Goal: Task Accomplishment & Management: Complete application form

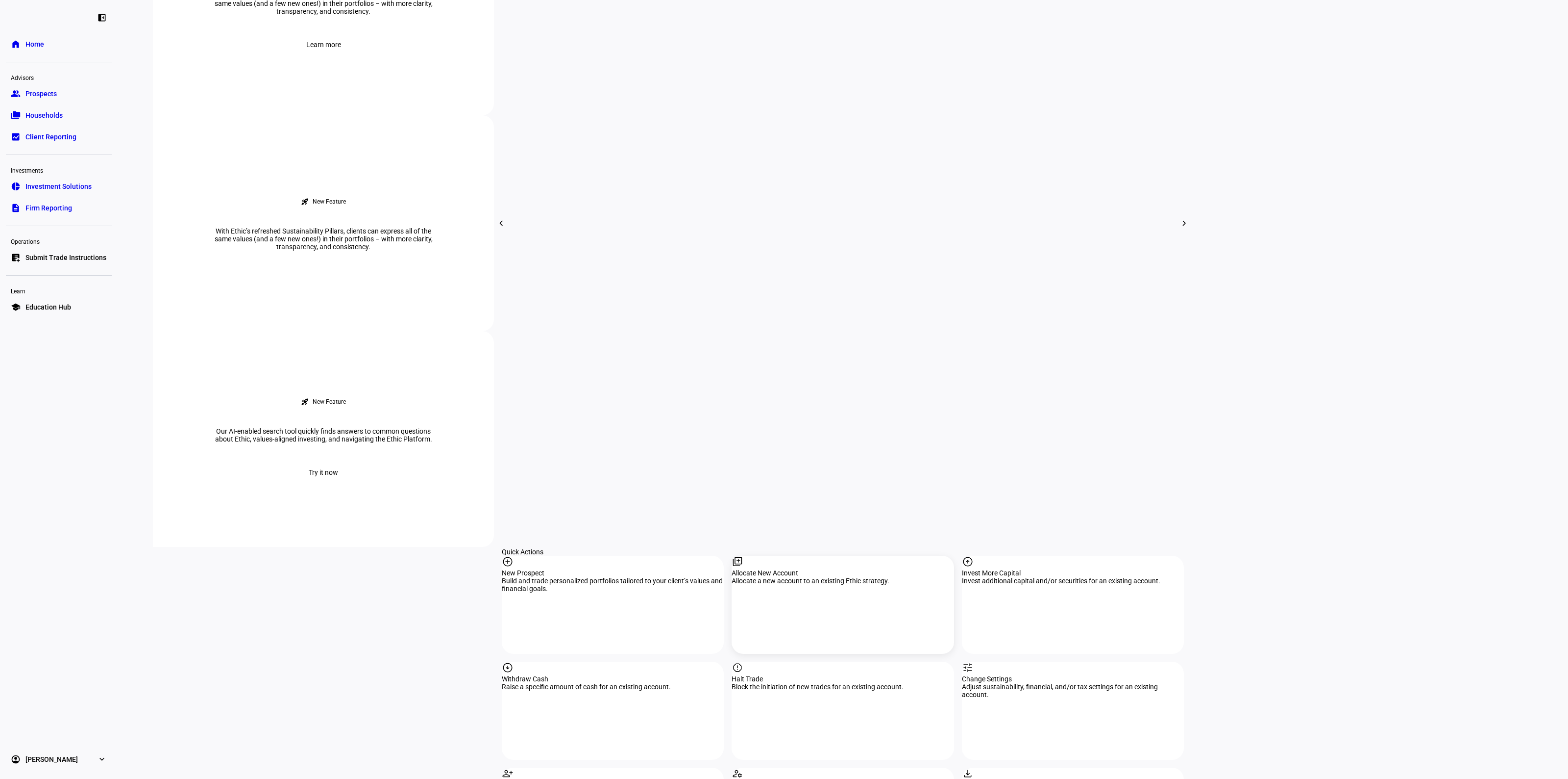
scroll to position [552, 0]
click at [579, 661] on div "arrow_circle_down Withdraw Cash Raise a specific amount of cash for an existing…" at bounding box center [612, 709] width 222 height 98
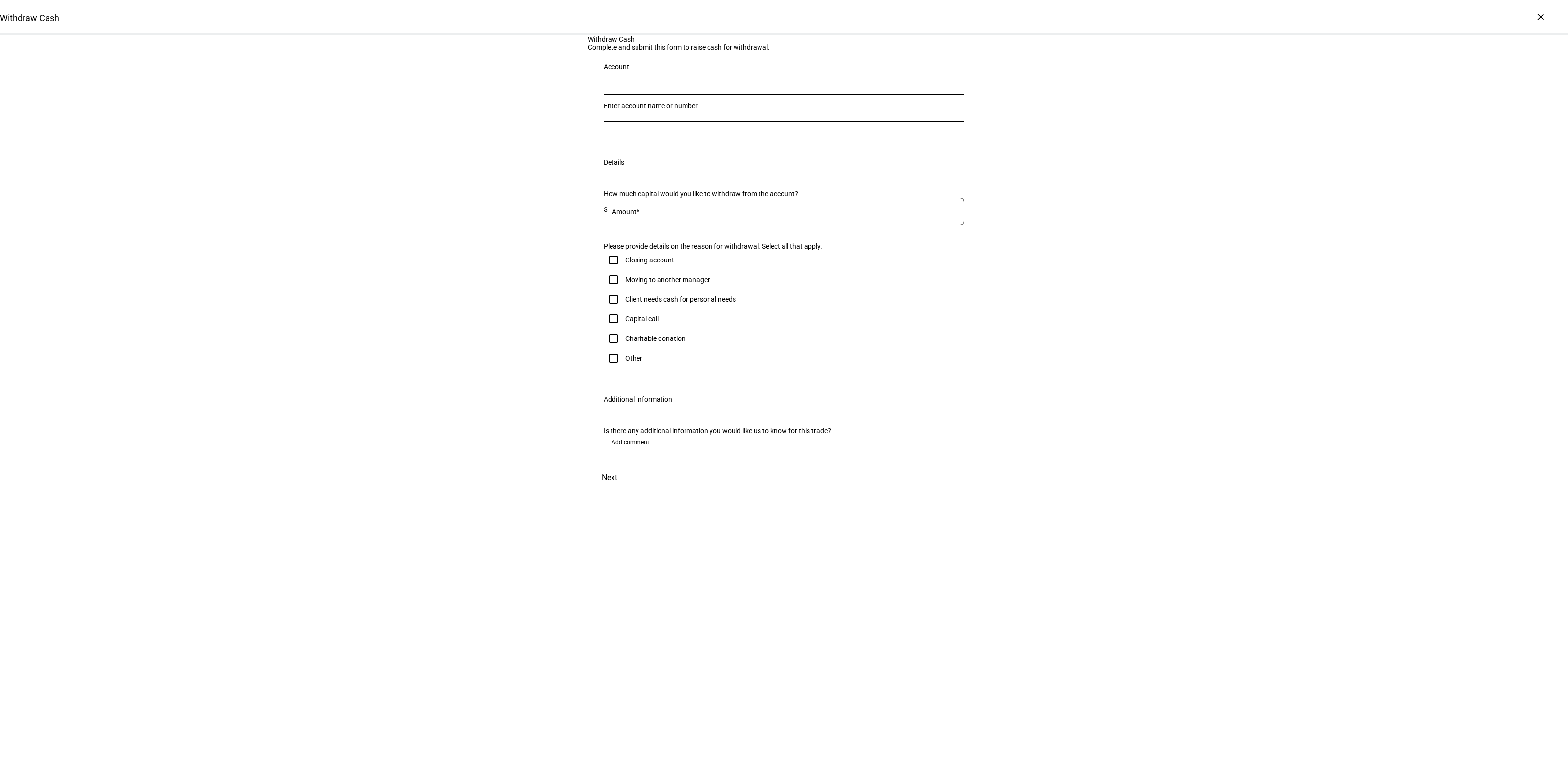
click at [636, 110] on input "Number" at bounding box center [784, 106] width 361 height 8
type input "[PERSON_NAME]"
click at [674, 255] on span "[PERSON_NAME]" at bounding box center [675, 254] width 118 height 11
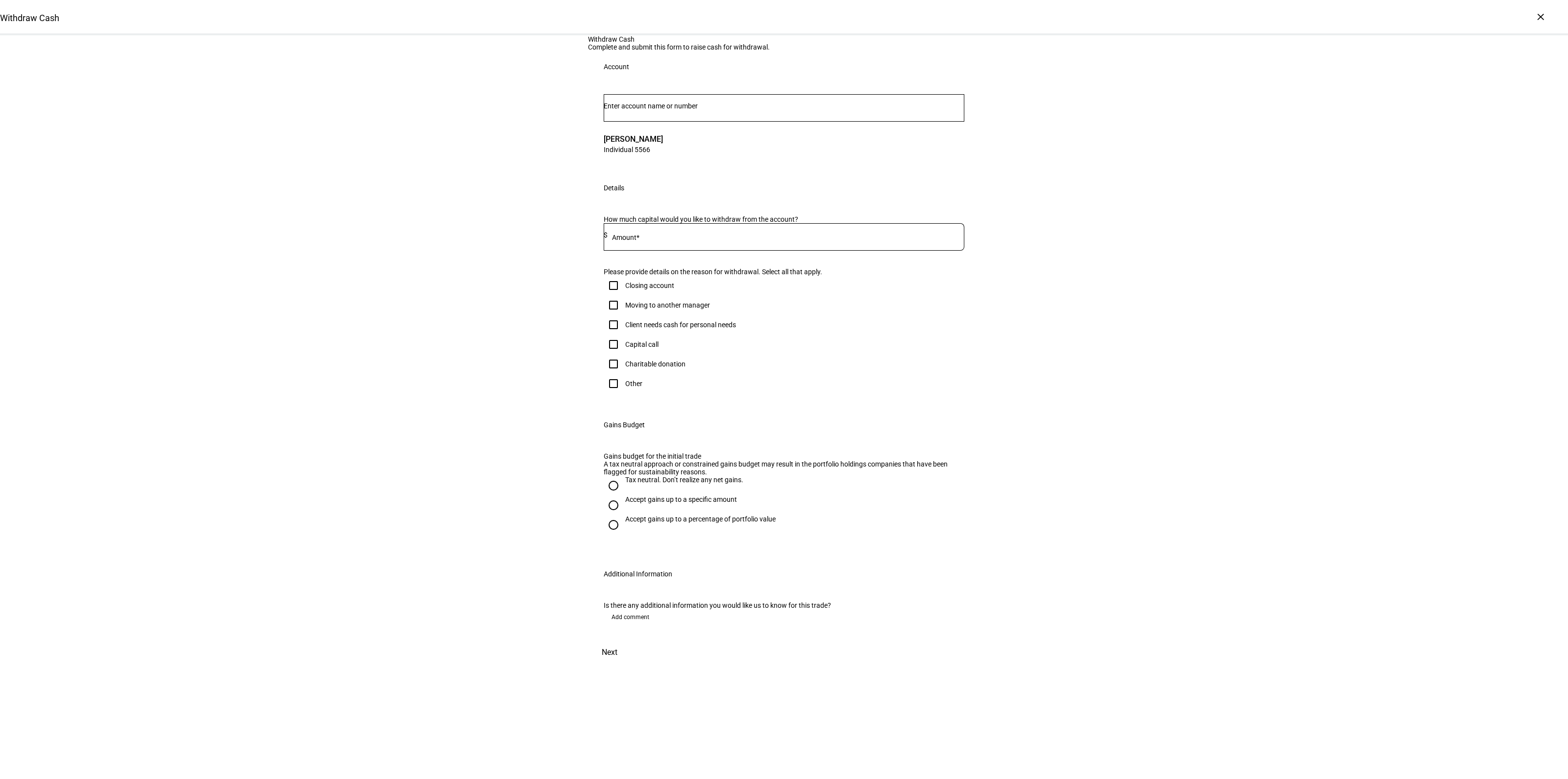
click at [641, 238] on input at bounding box center [785, 234] width 357 height 8
type input "20,000"
click at [685, 328] on div "Client needs cash for personal needs" at bounding box center [680, 324] width 111 height 8
click at [623, 334] on input "Client needs cash for personal needs" at bounding box center [613, 324] width 19 height 19
checkbox input "true"
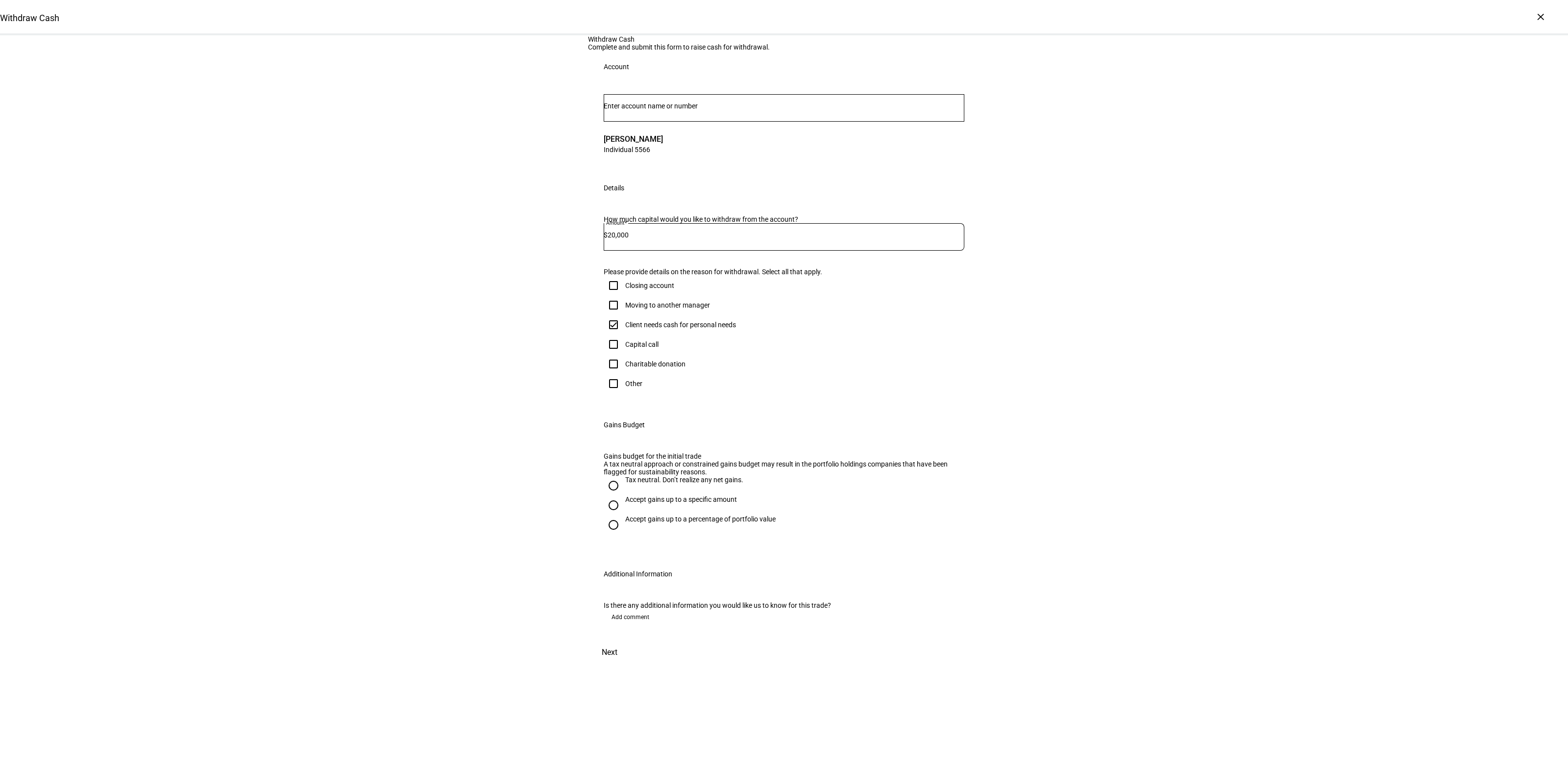
click at [628, 503] on div "Accept gains up to a specific amount" at bounding box center [680, 499] width 112 height 8
click at [623, 515] on input "Accept gains up to a specific amount" at bounding box center [613, 505] width 19 height 19
radio input "true"
click at [664, 555] on mat-label "Max gains budget*" at bounding box center [646, 556] width 57 height 8
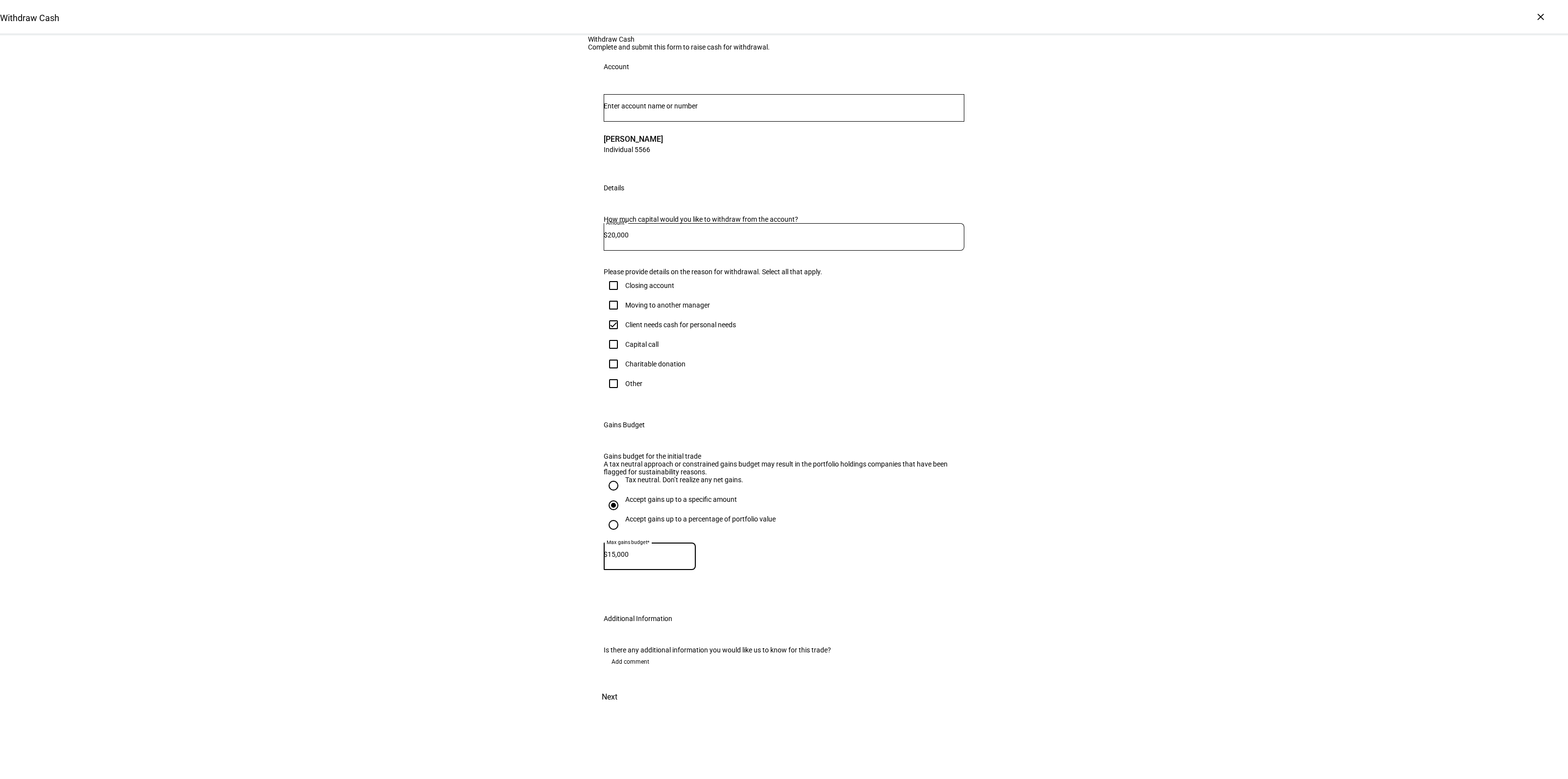
type input "15,000"
drag, startPoint x: 1133, startPoint y: 570, endPoint x: 930, endPoint y: 681, distance: 231.4
click at [1133, 572] on div "Withdraw Cash Complete and submit this form to raise cash for withdrawal. Accou…" at bounding box center [784, 372] width 1568 height 673
click at [617, 708] on span "Next" at bounding box center [609, 697] width 16 height 24
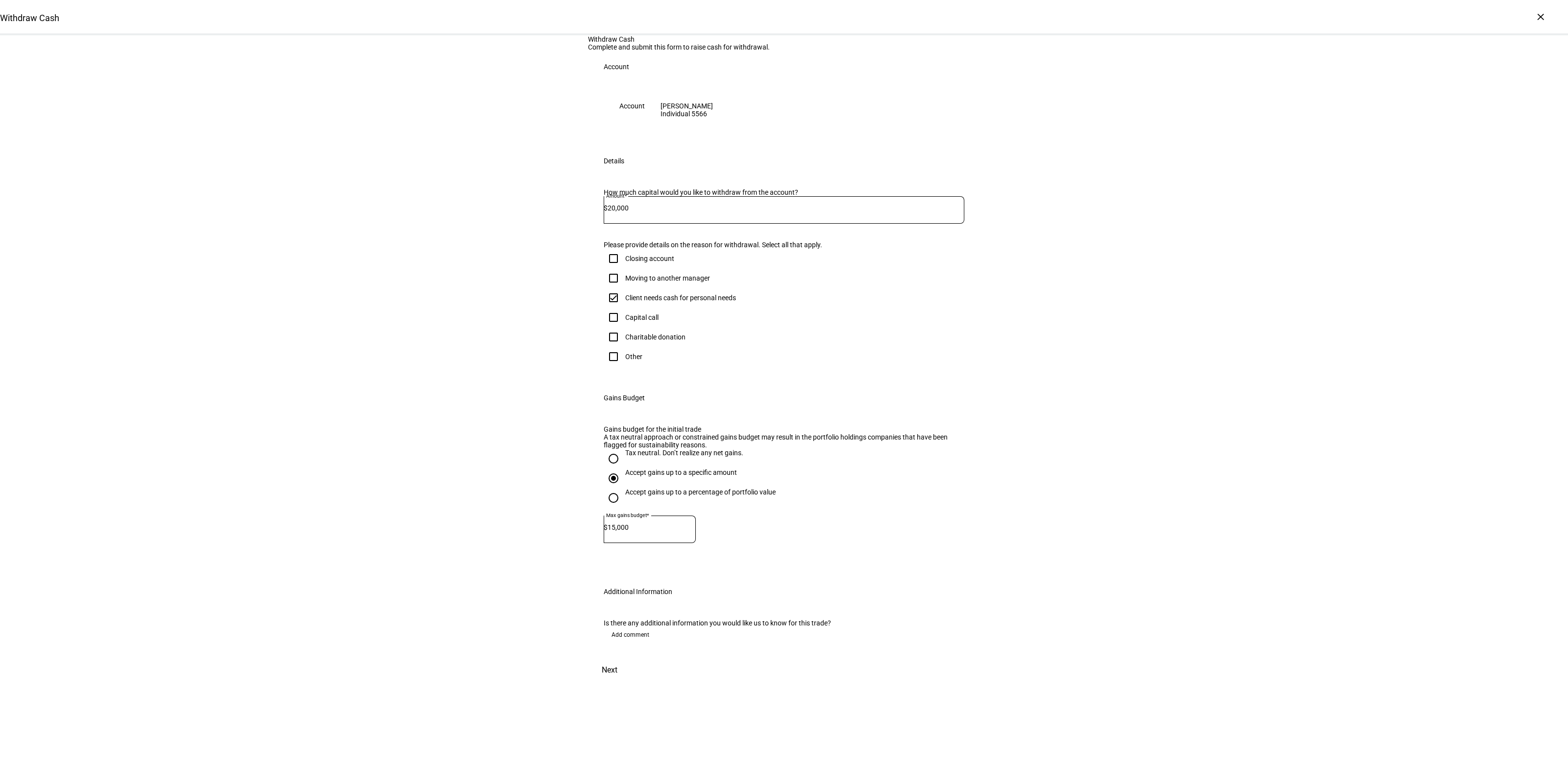
scroll to position [0, 0]
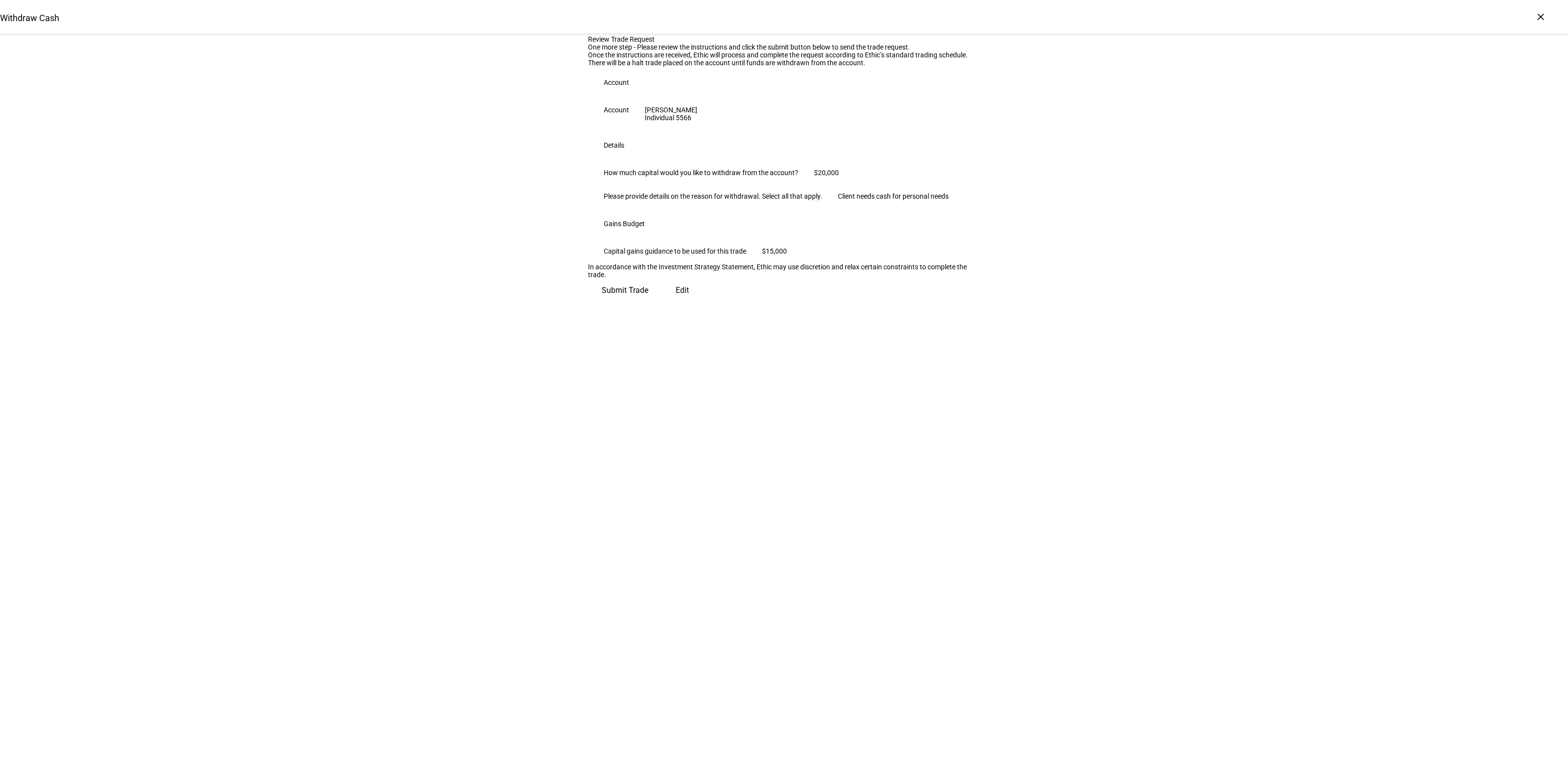
click at [649, 302] on span "Submit Trade" at bounding box center [624, 290] width 46 height 24
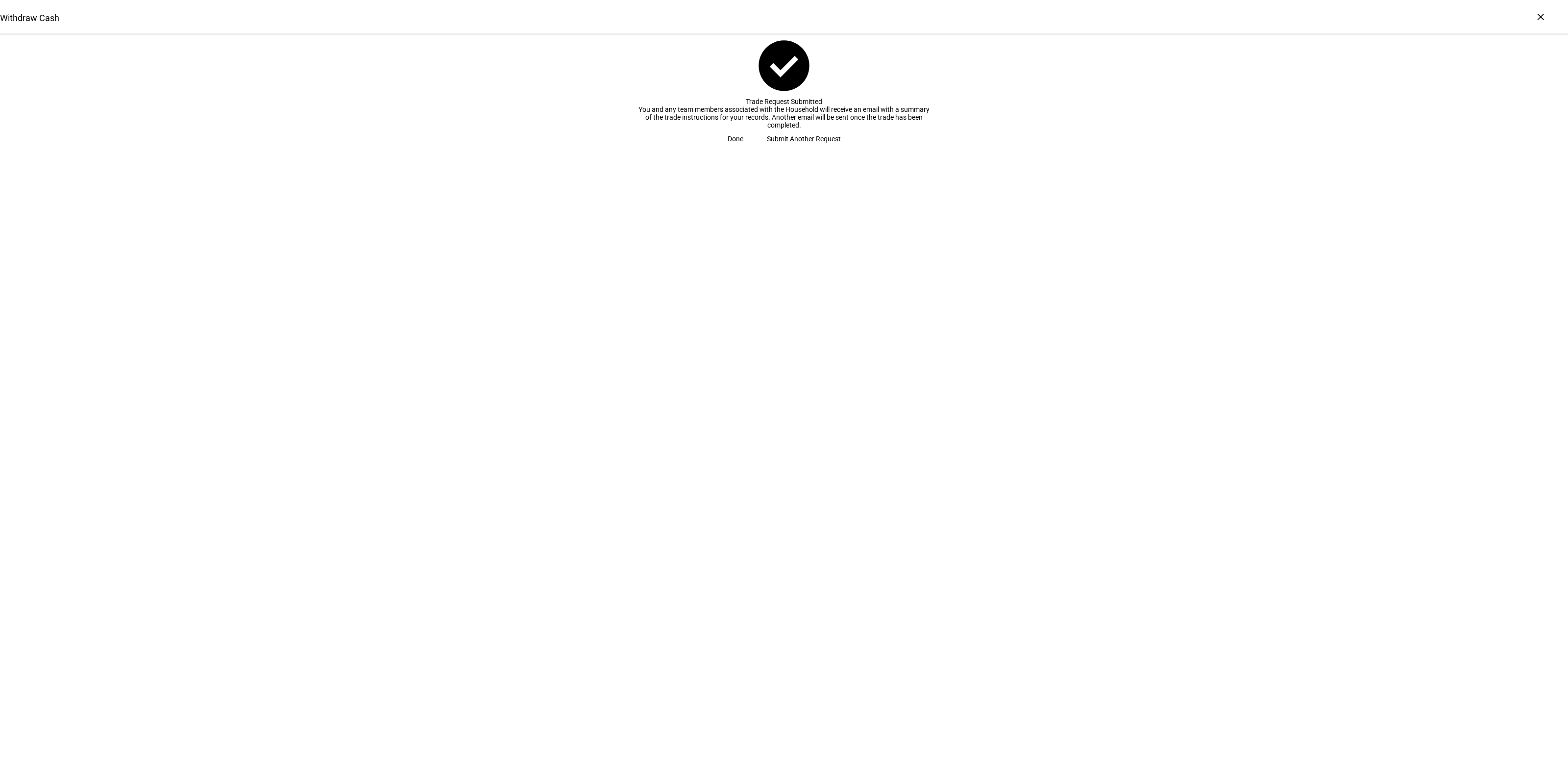
click at [767, 149] on span "Submit Another Request" at bounding box center [804, 139] width 74 height 19
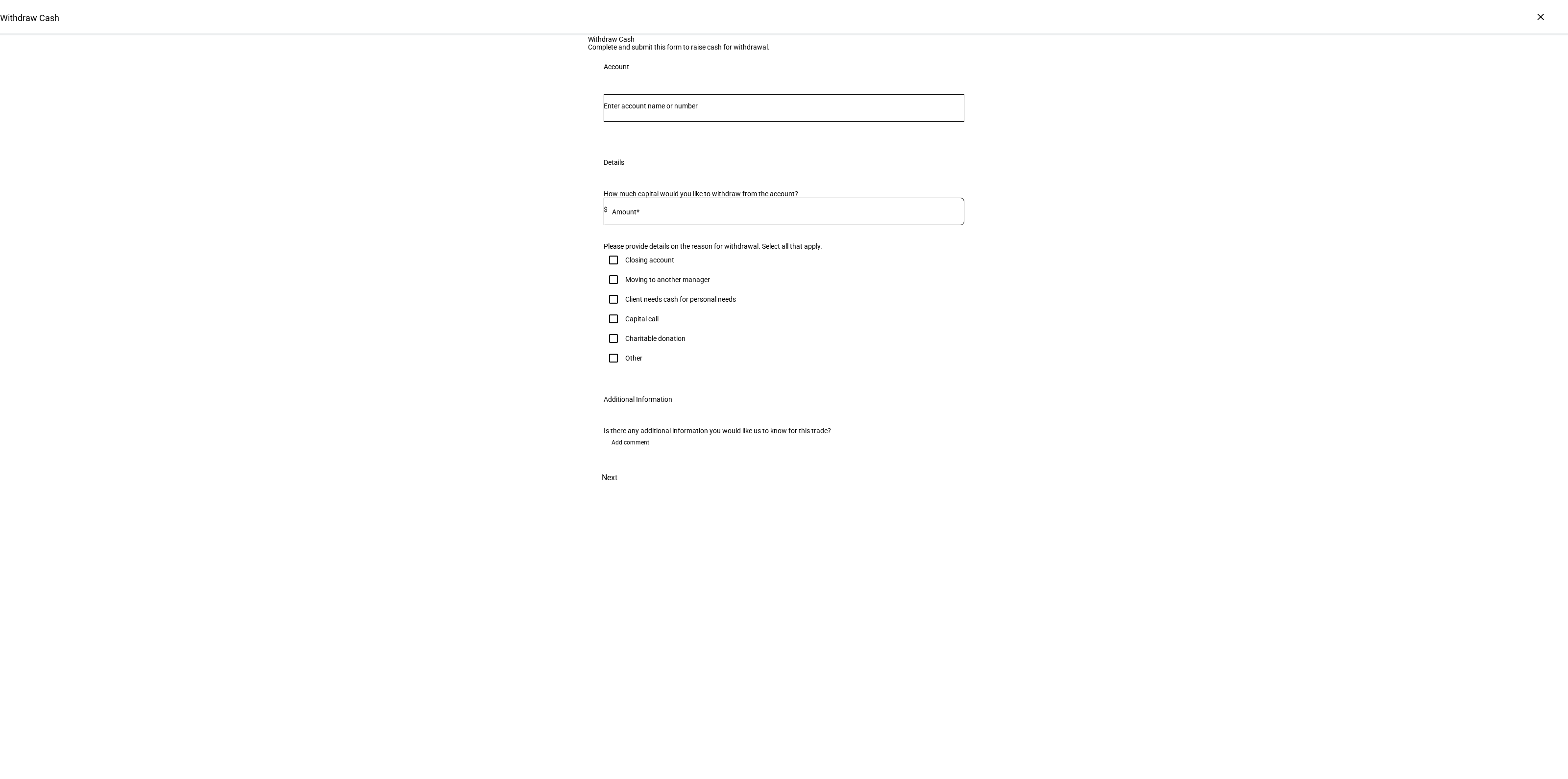
click at [686, 110] on input "Number" at bounding box center [784, 106] width 361 height 8
type input "cara"
click at [711, 255] on span "[PERSON_NAME] Ttee" at bounding box center [692, 254] width 154 height 11
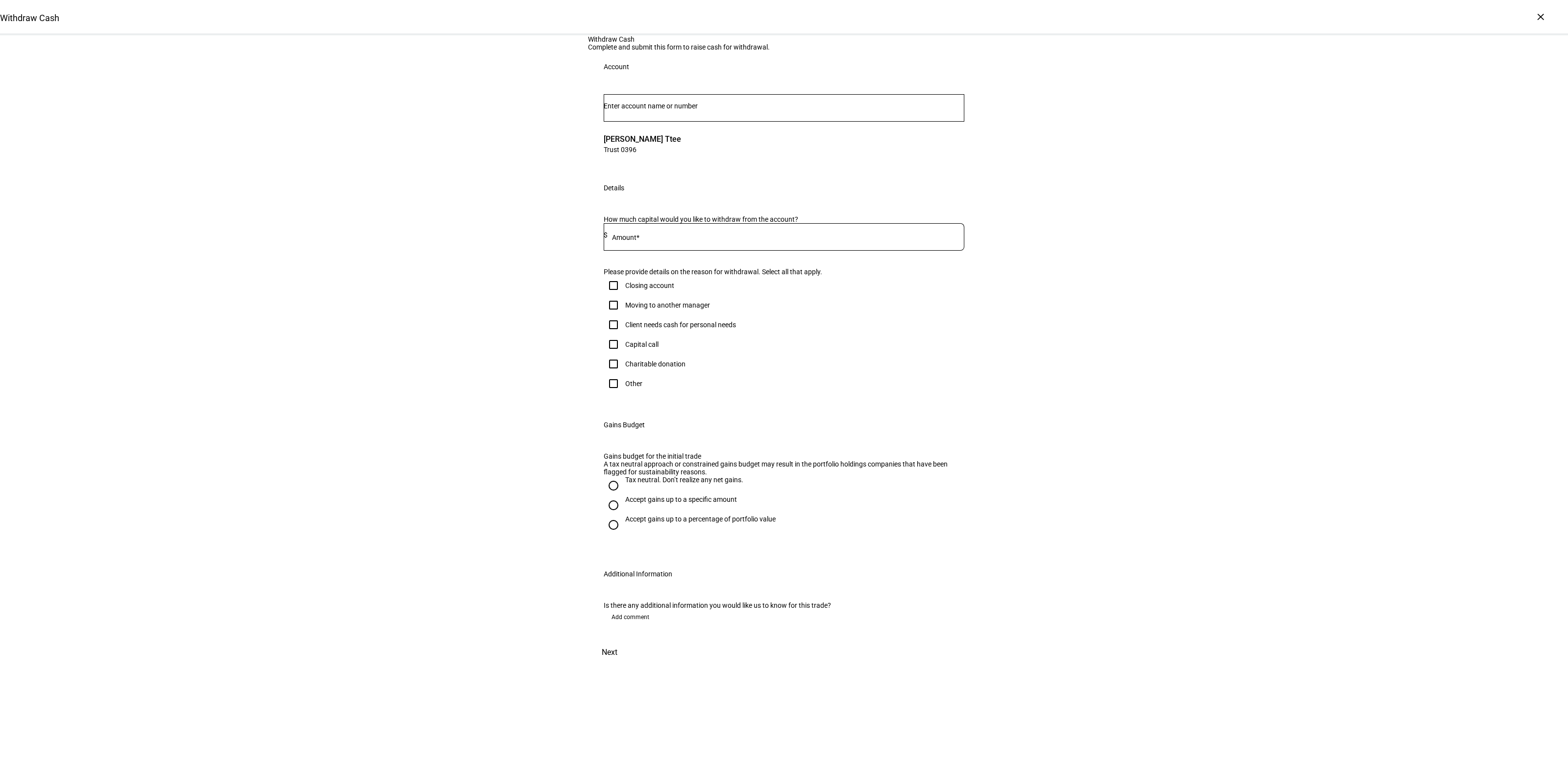
click at [666, 238] on input at bounding box center [785, 234] width 357 height 8
type input "23,000"
click at [638, 503] on div "Accept gains up to a specific amount" at bounding box center [680, 499] width 112 height 8
click at [623, 515] on input "Accept gains up to a specific amount" at bounding box center [613, 505] width 19 height 19
radio input "true"
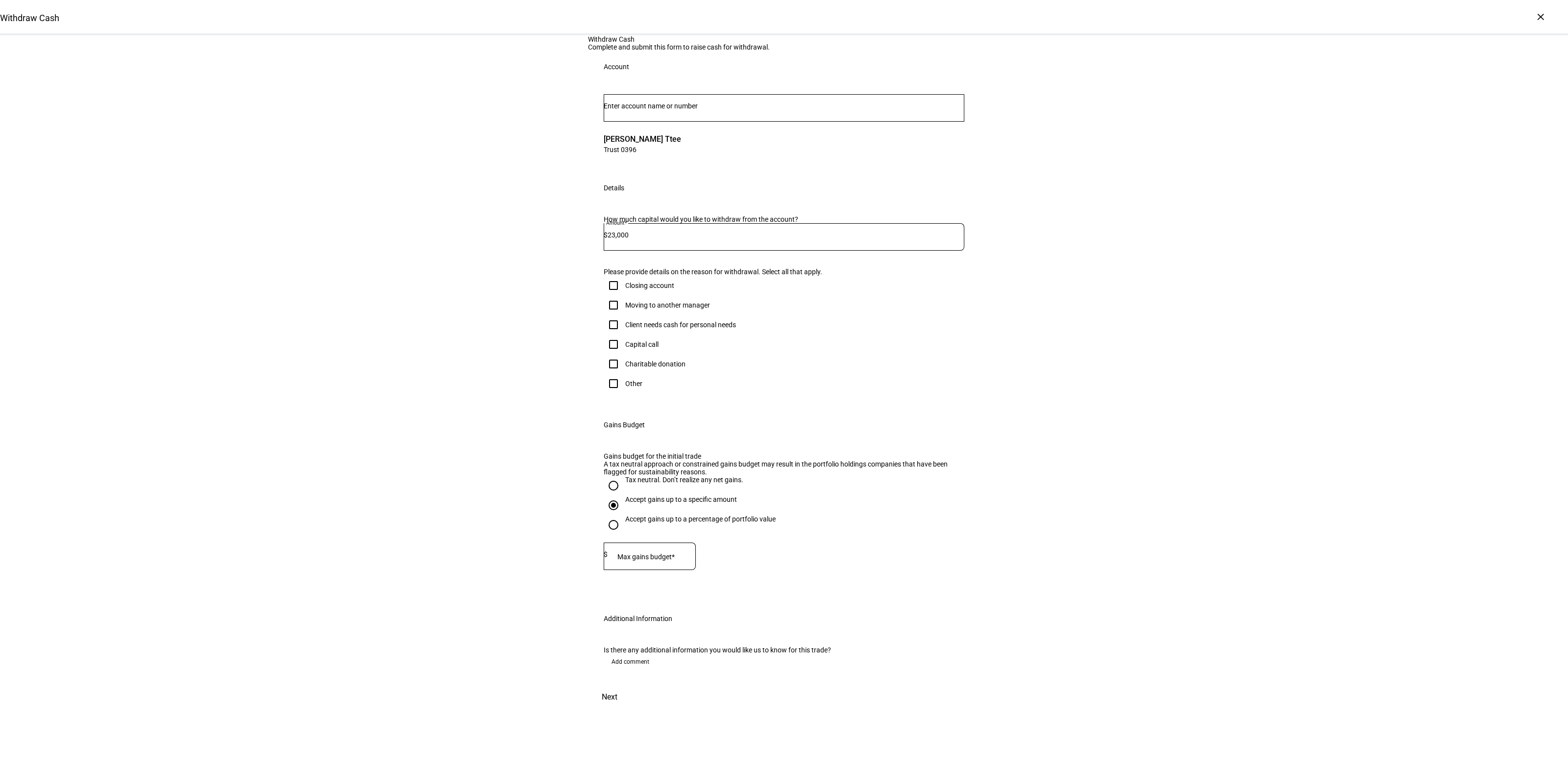
click at [628, 348] on div "Capital call" at bounding box center [642, 343] width 34 height 8
click at [623, 354] on input "Capital call" at bounding box center [613, 343] width 19 height 19
checkbox input "true"
click at [657, 557] on mat-label "Max gains budget*" at bounding box center [646, 556] width 57 height 8
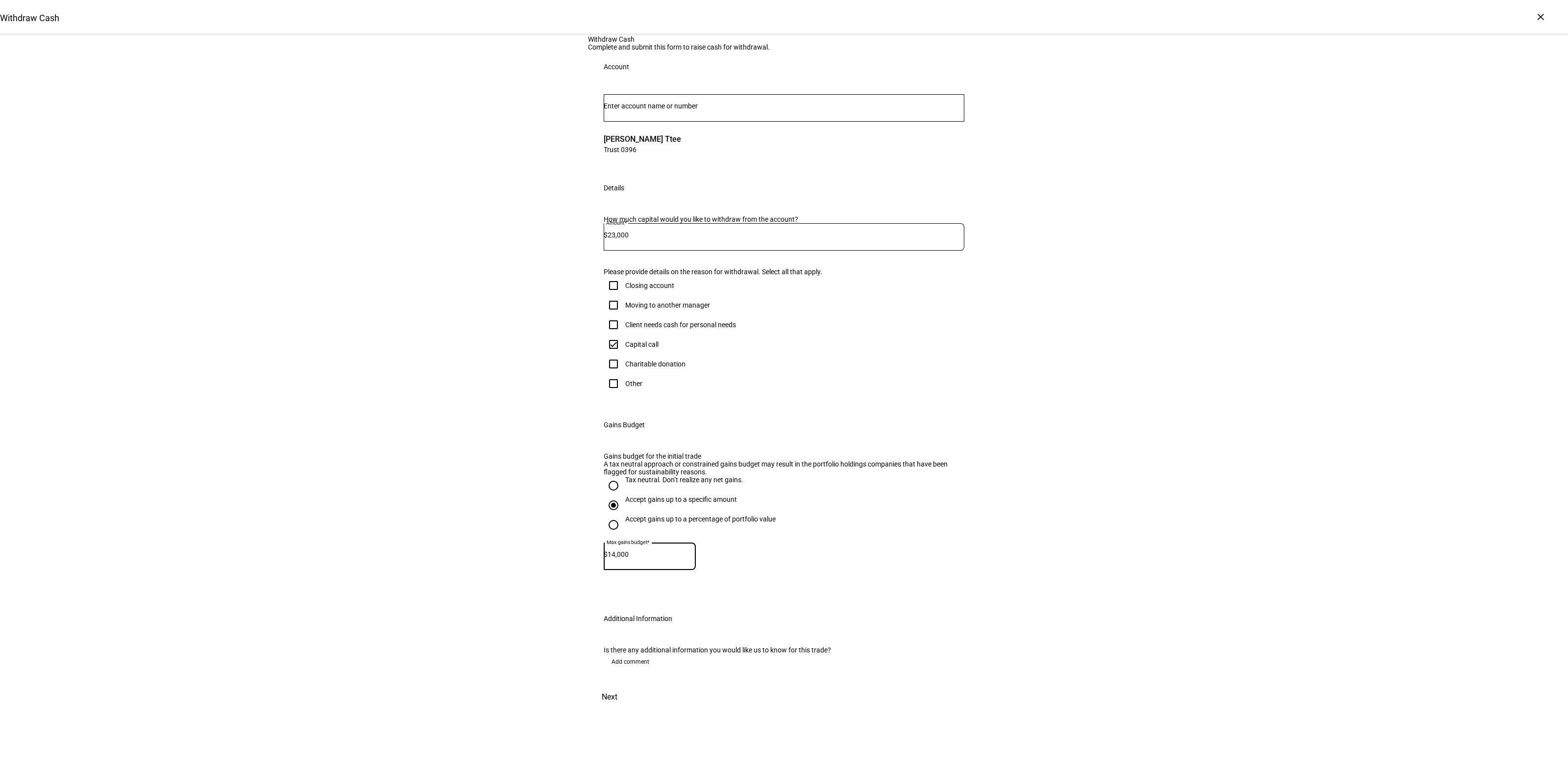
type input "14,000"
click at [1050, 555] on div "Withdraw Cash Complete and submit this form to raise cash for withdrawal. Accou…" at bounding box center [784, 372] width 1568 height 673
click at [617, 708] on span "Next" at bounding box center [609, 697] width 16 height 24
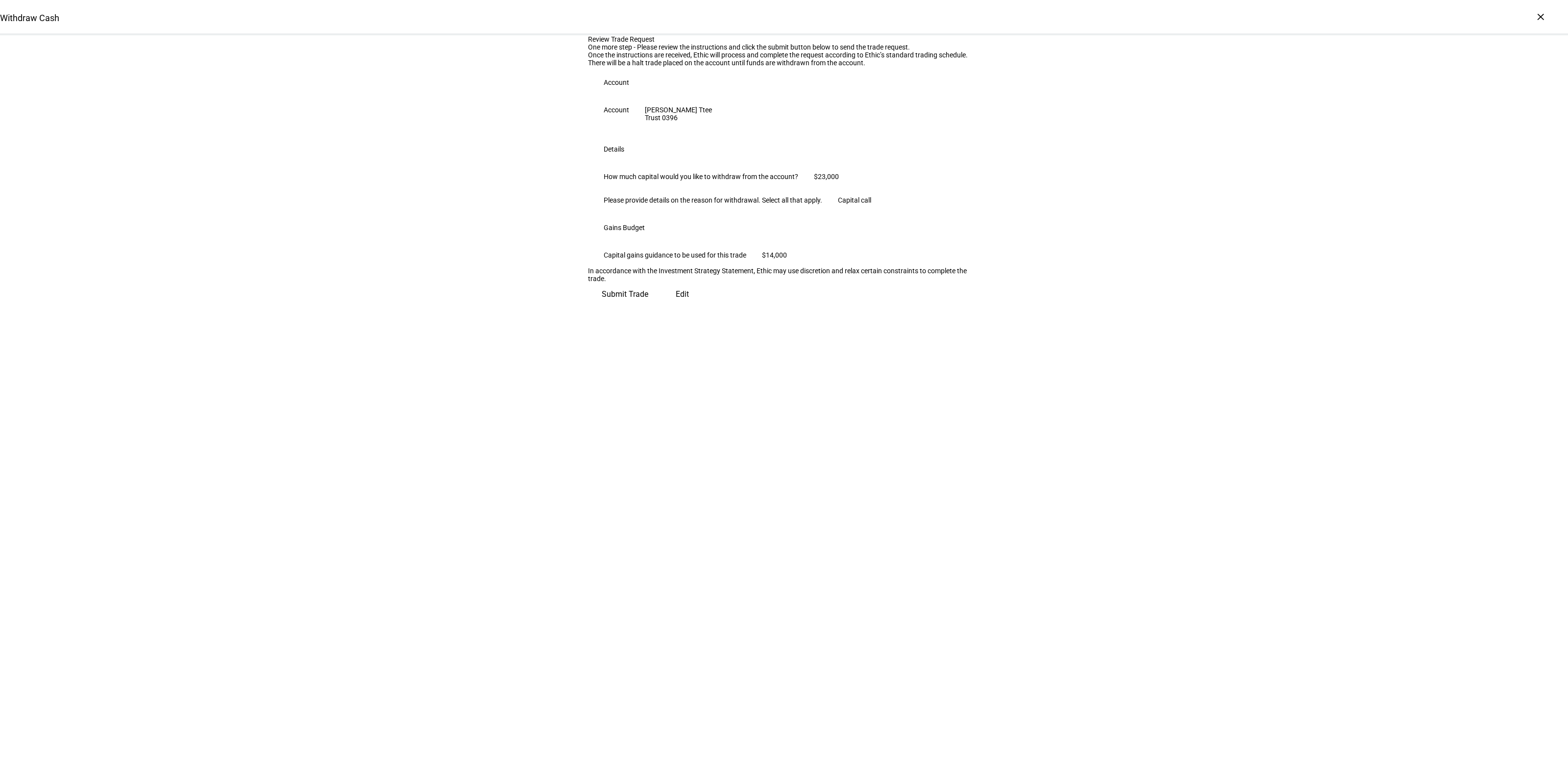
scroll to position [0, 0]
click at [649, 302] on span "Submit Trade" at bounding box center [624, 290] width 46 height 24
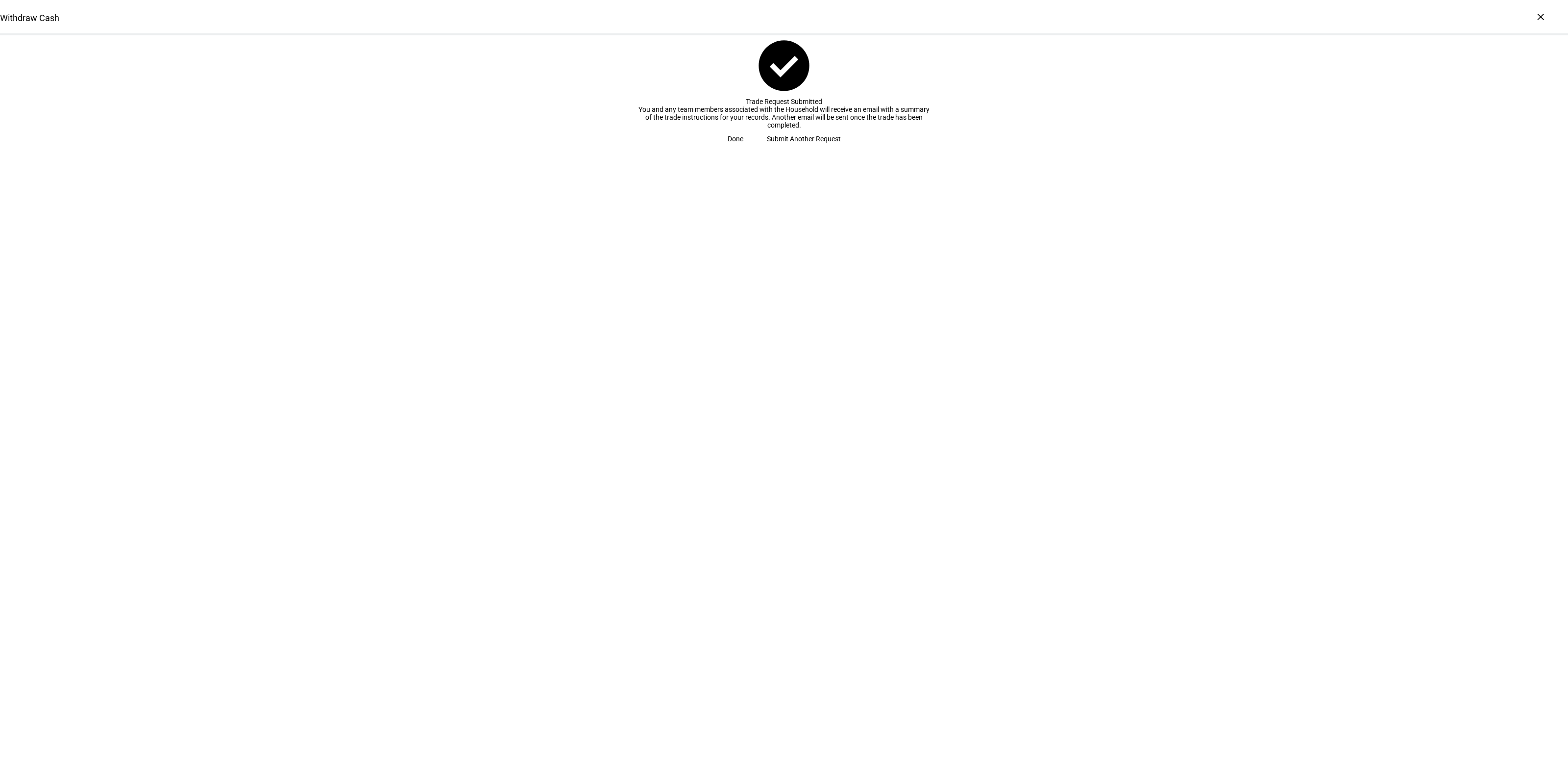
click at [794, 149] on span "Submit Another Request" at bounding box center [804, 139] width 74 height 19
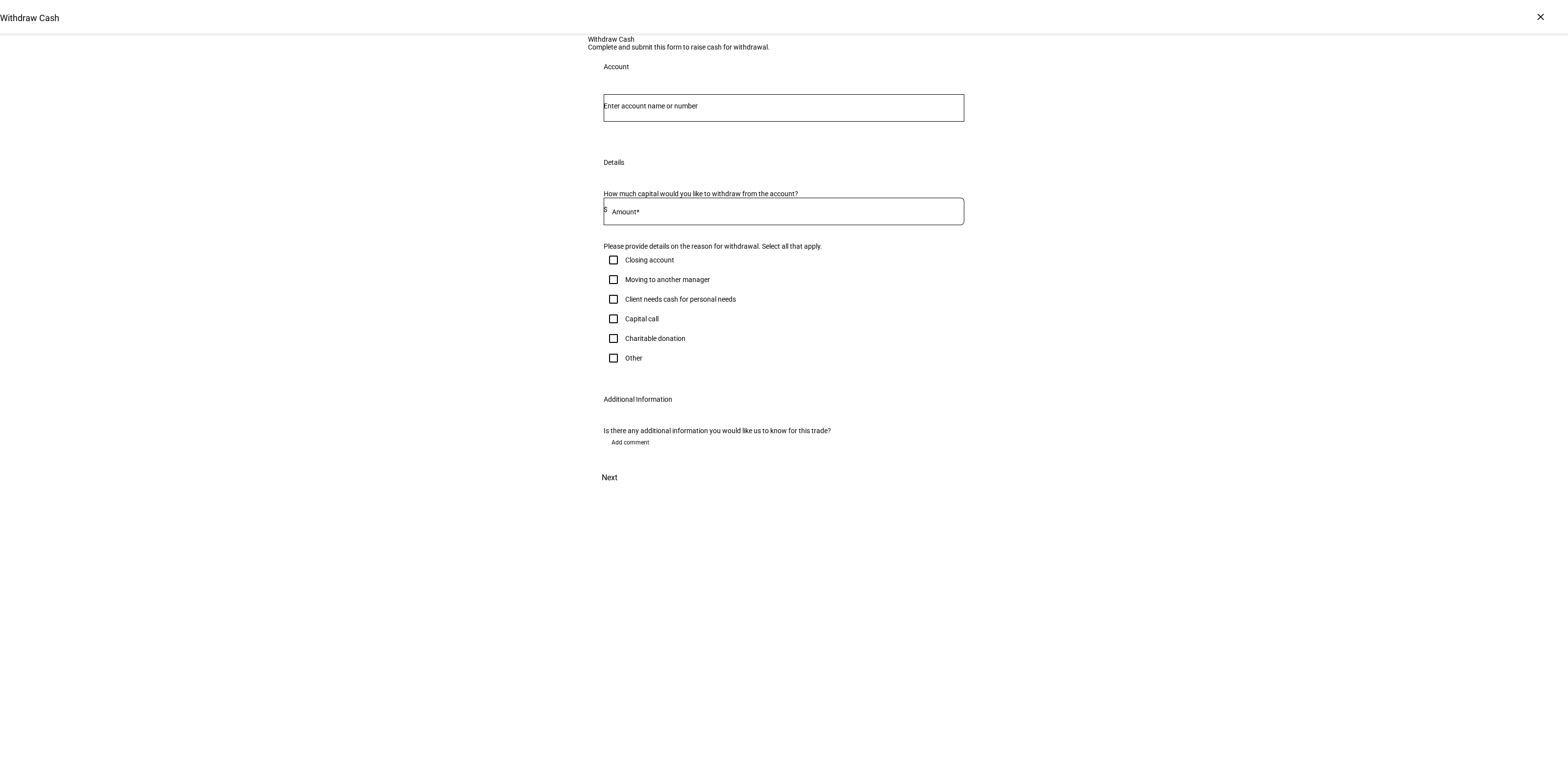
click at [720, 110] on input "Number" at bounding box center [784, 106] width 361 height 8
type input "[PERSON_NAME]"
click at [706, 266] on span "Individual 4005" at bounding box center [675, 265] width 118 height 9
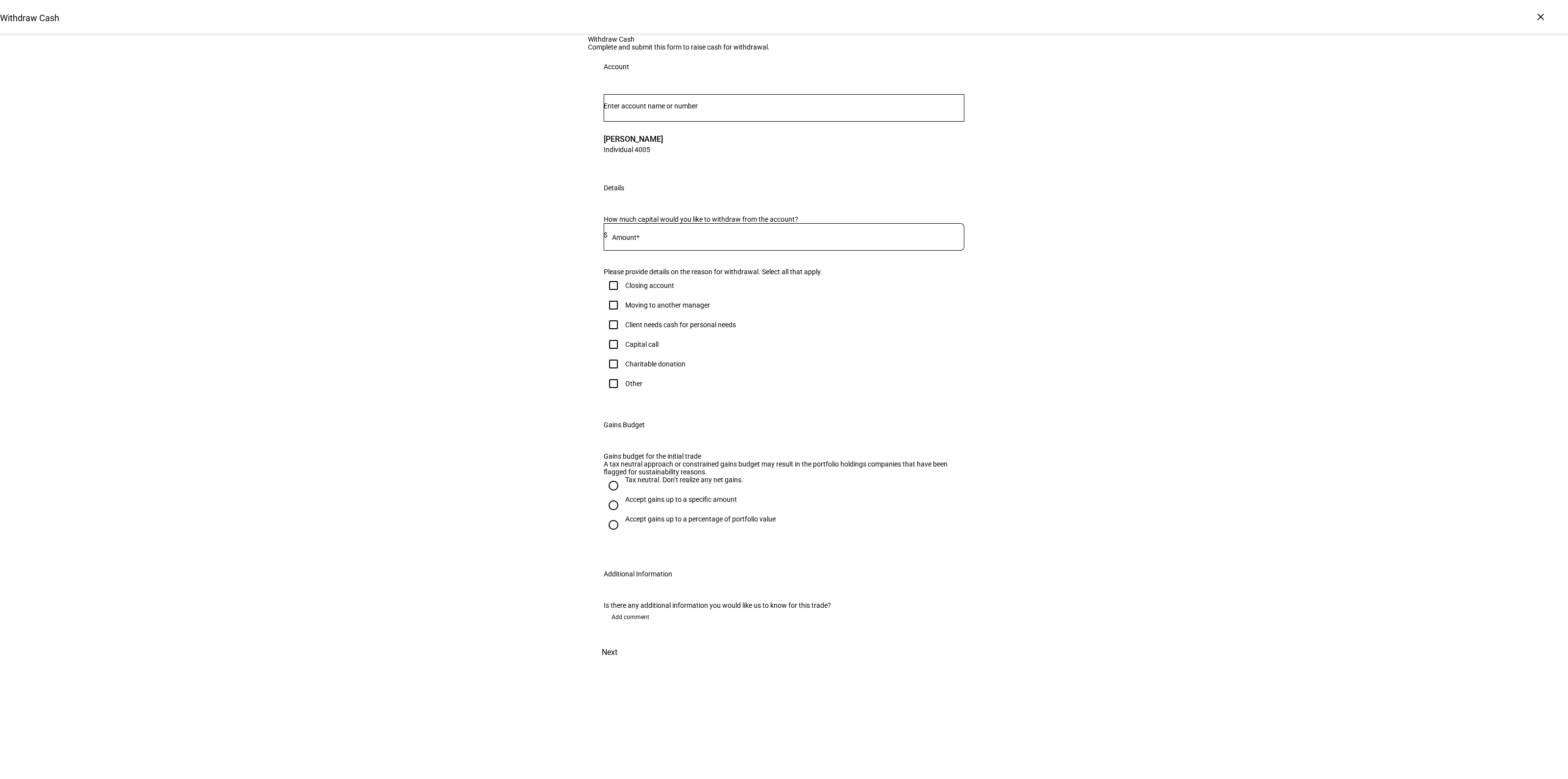
click at [634, 251] on div at bounding box center [785, 237] width 357 height 28
type input "50,000"
click at [660, 328] on div "Client needs cash for personal needs" at bounding box center [680, 324] width 111 height 8
click at [623, 334] on input "Client needs cash for personal needs" at bounding box center [613, 324] width 19 height 19
checkbox input "true"
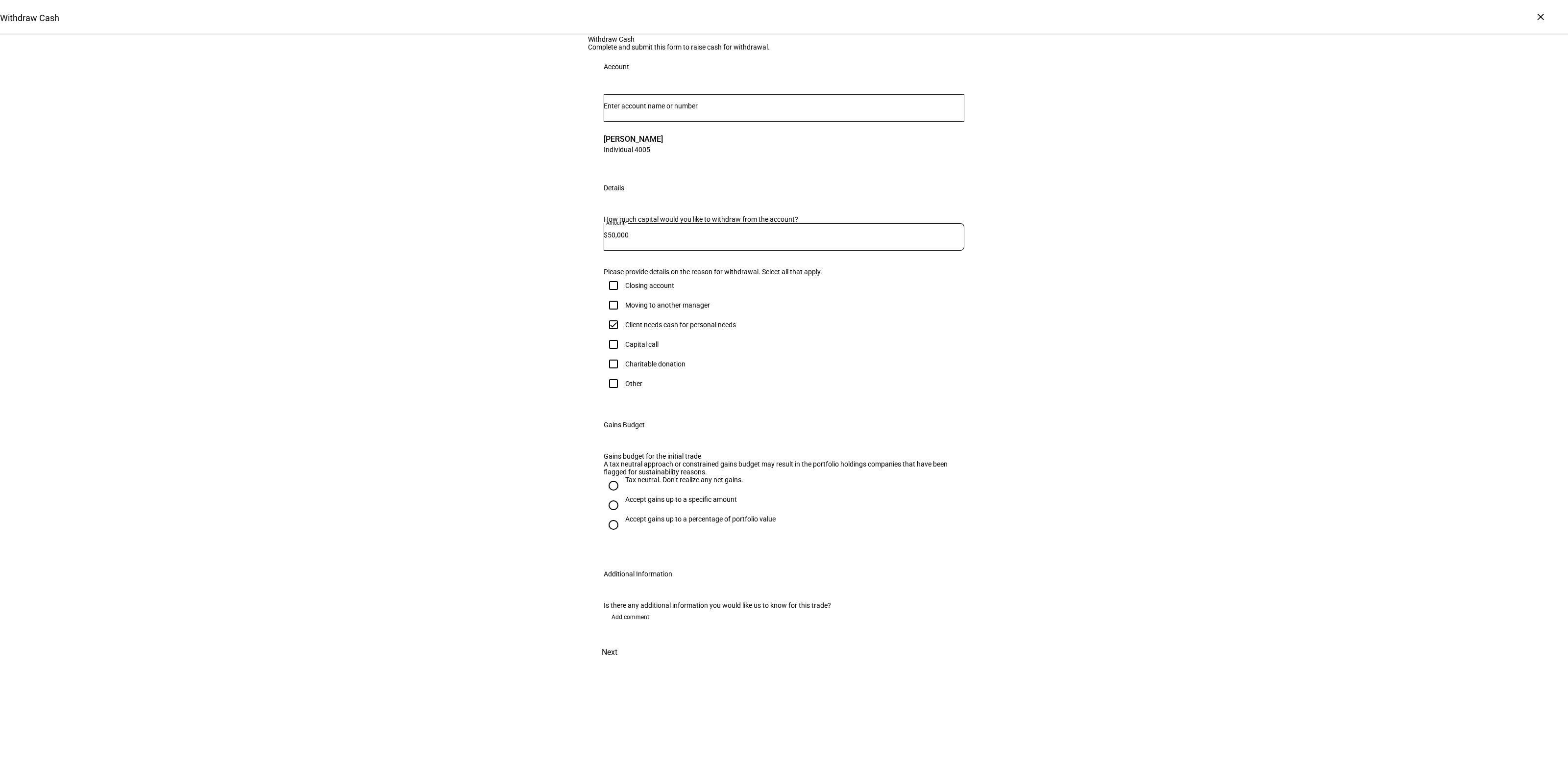
click at [654, 503] on div "Accept gains up to a specific amount" at bounding box center [680, 499] width 112 height 8
click at [623, 515] on input "Accept gains up to a specific amount" at bounding box center [613, 505] width 19 height 19
radio input "true"
drag, startPoint x: 677, startPoint y: 711, endPoint x: 726, endPoint y: 713, distance: 49.0
click at [675, 561] on mat-label "Max gains budget*" at bounding box center [646, 556] width 57 height 8
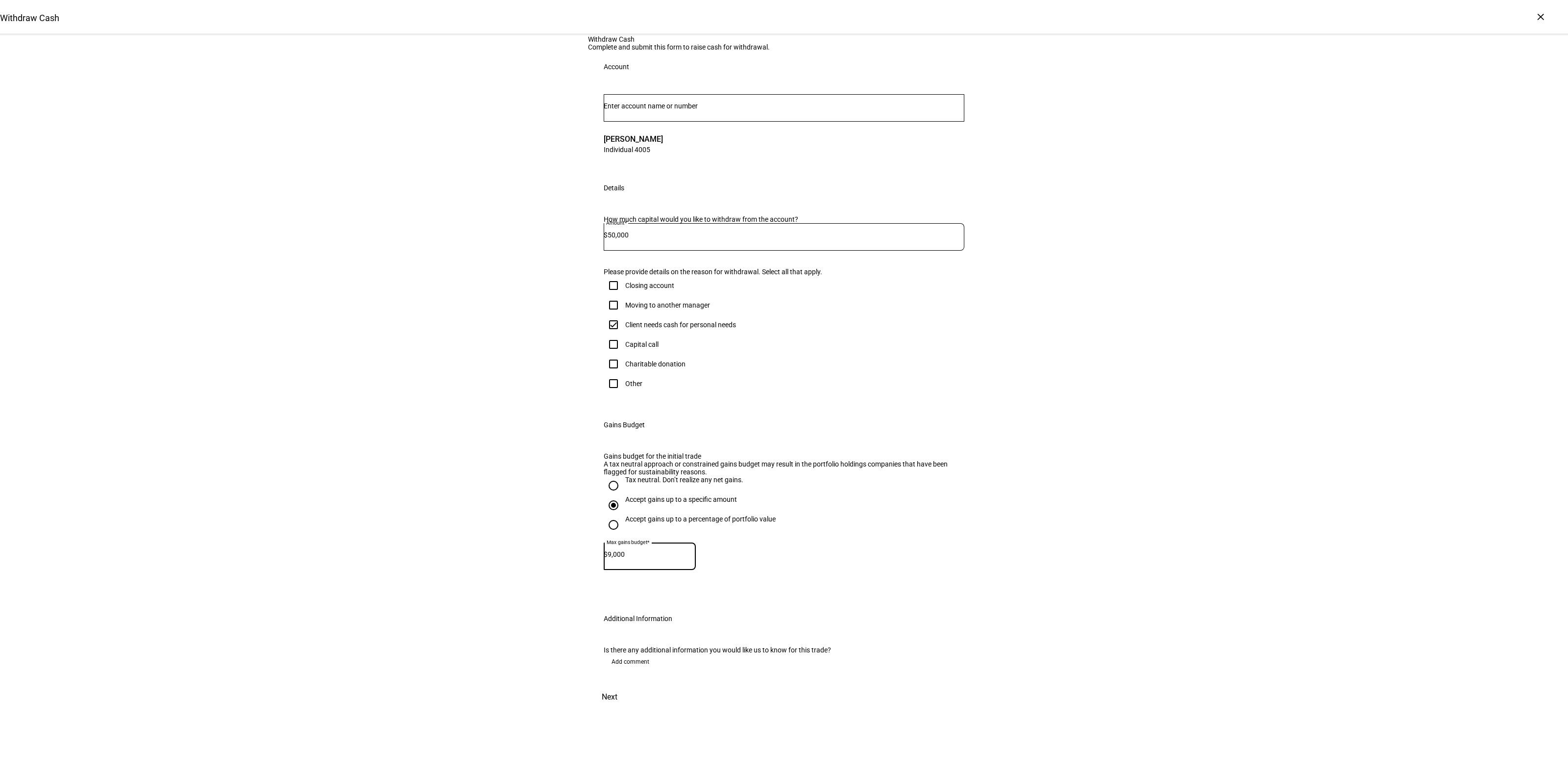
type input "9,000"
click at [1164, 482] on div "Withdraw Cash Complete and submit this form to raise cash for withdrawal. Accou…" at bounding box center [784, 372] width 1568 height 673
click at [617, 708] on span "Next" at bounding box center [609, 697] width 16 height 24
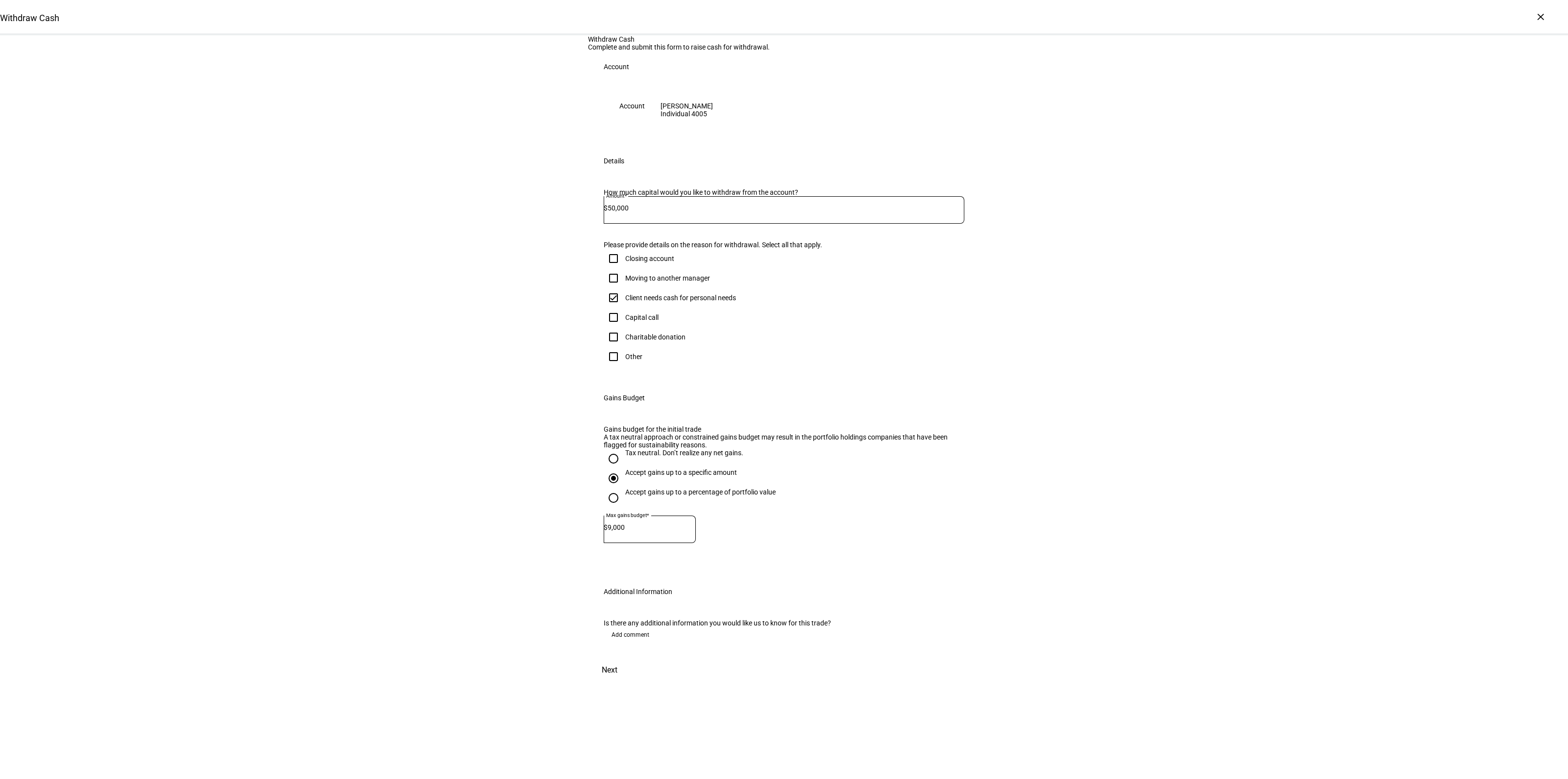
scroll to position [0, 0]
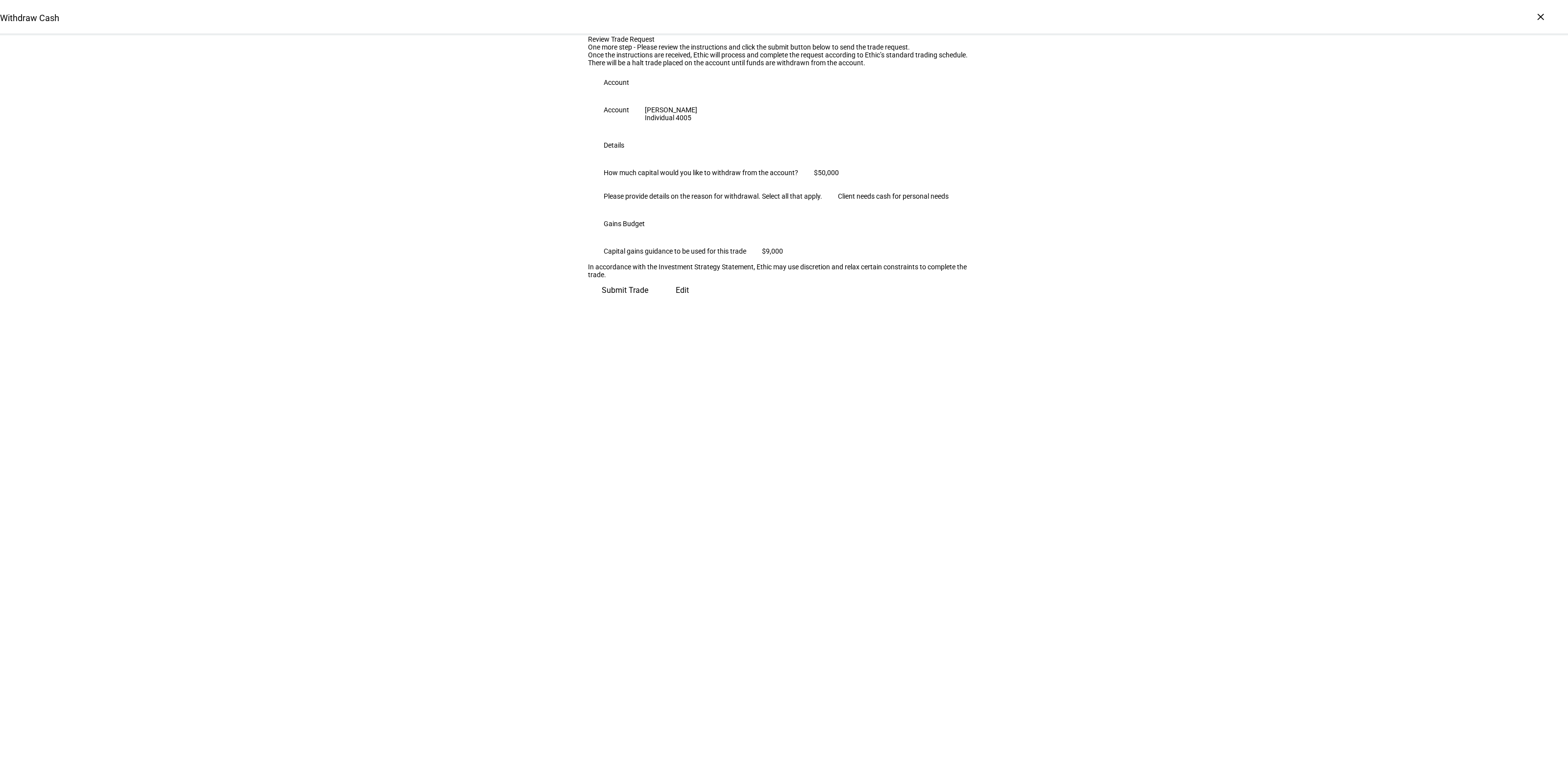
click at [649, 302] on span "Submit Trade" at bounding box center [624, 290] width 46 height 24
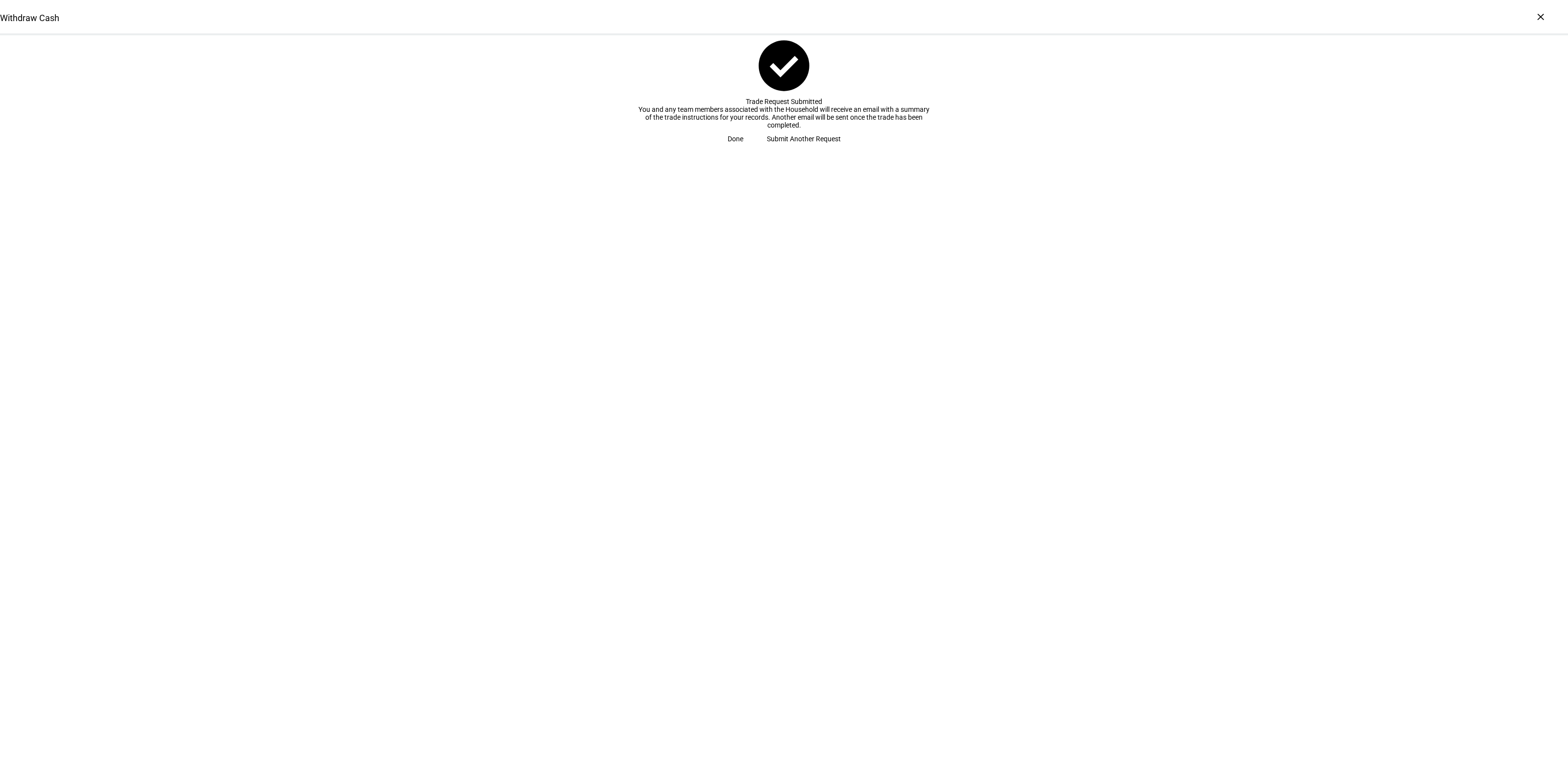
click at [743, 149] on span "Done" at bounding box center [735, 139] width 16 height 19
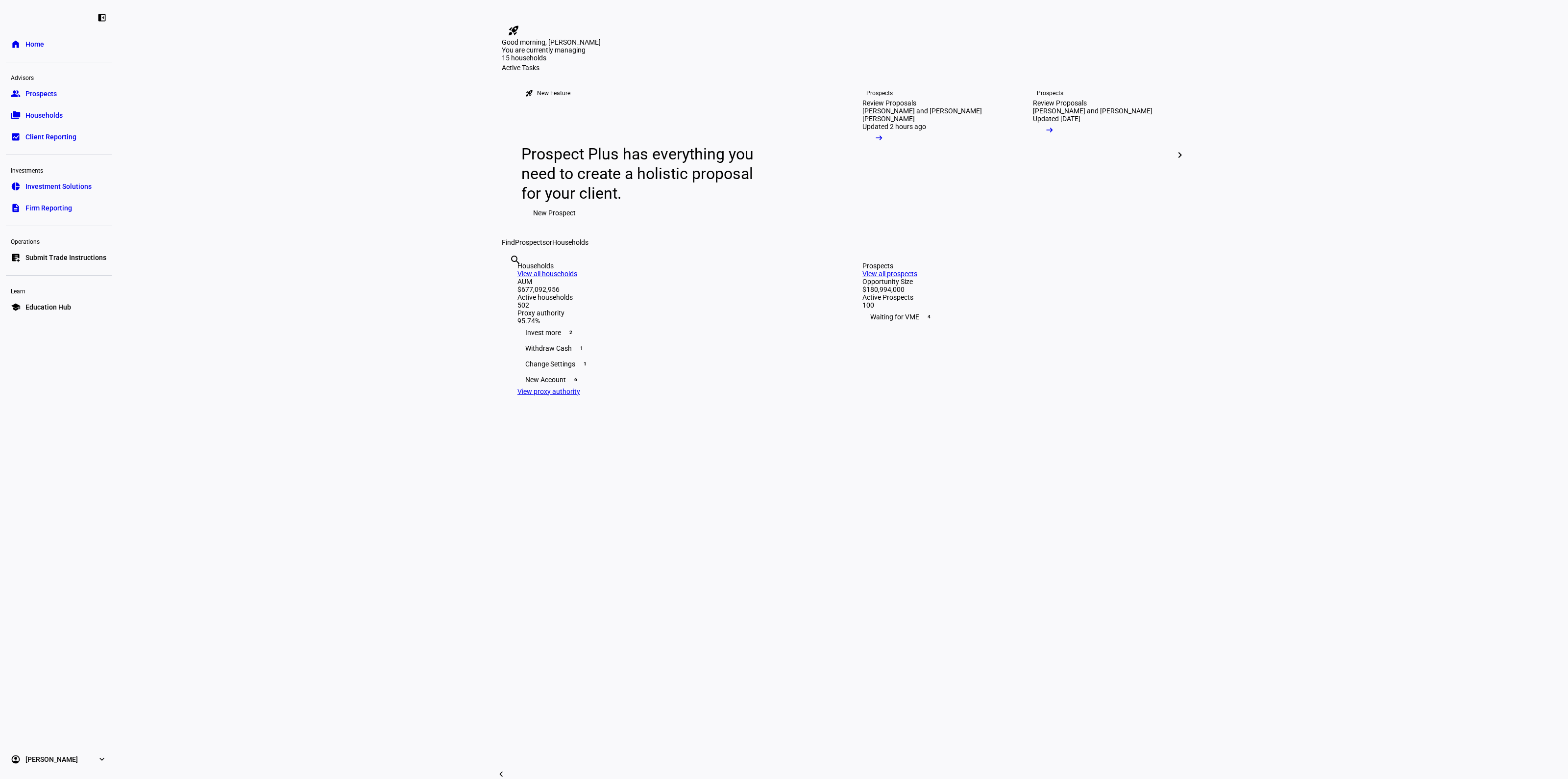
click at [383, 431] on eth-layout-page-content "rocket_launch Product Updates The latest features and improvements Powered by L…" at bounding box center [842, 390] width 1451 height 779
click at [512, 279] on input "text" at bounding box center [511, 273] width 2 height 12
type input "[PERSON_NAME]"
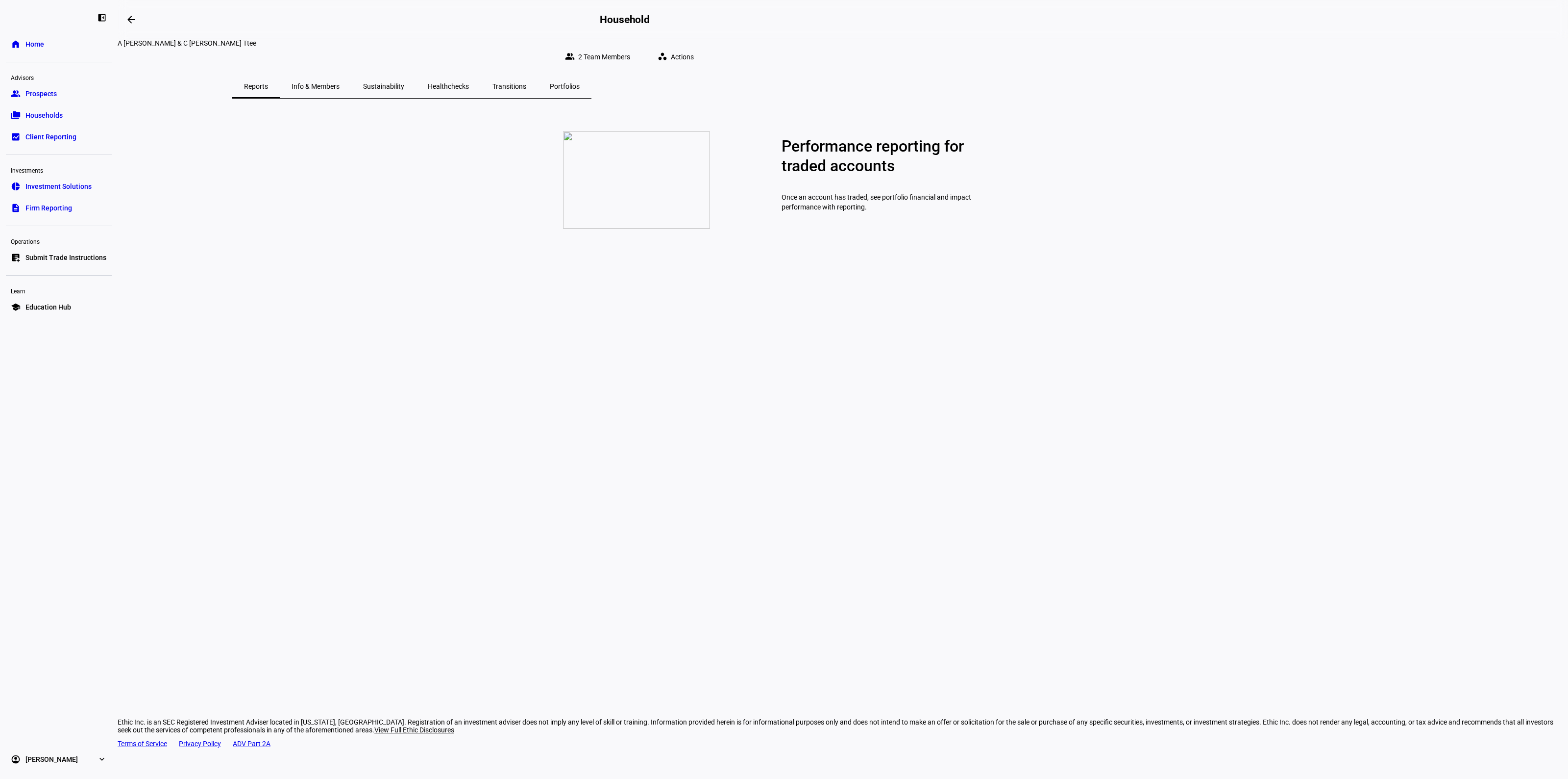
click at [340, 84] on span "Info & Members" at bounding box center [315, 86] width 48 height 24
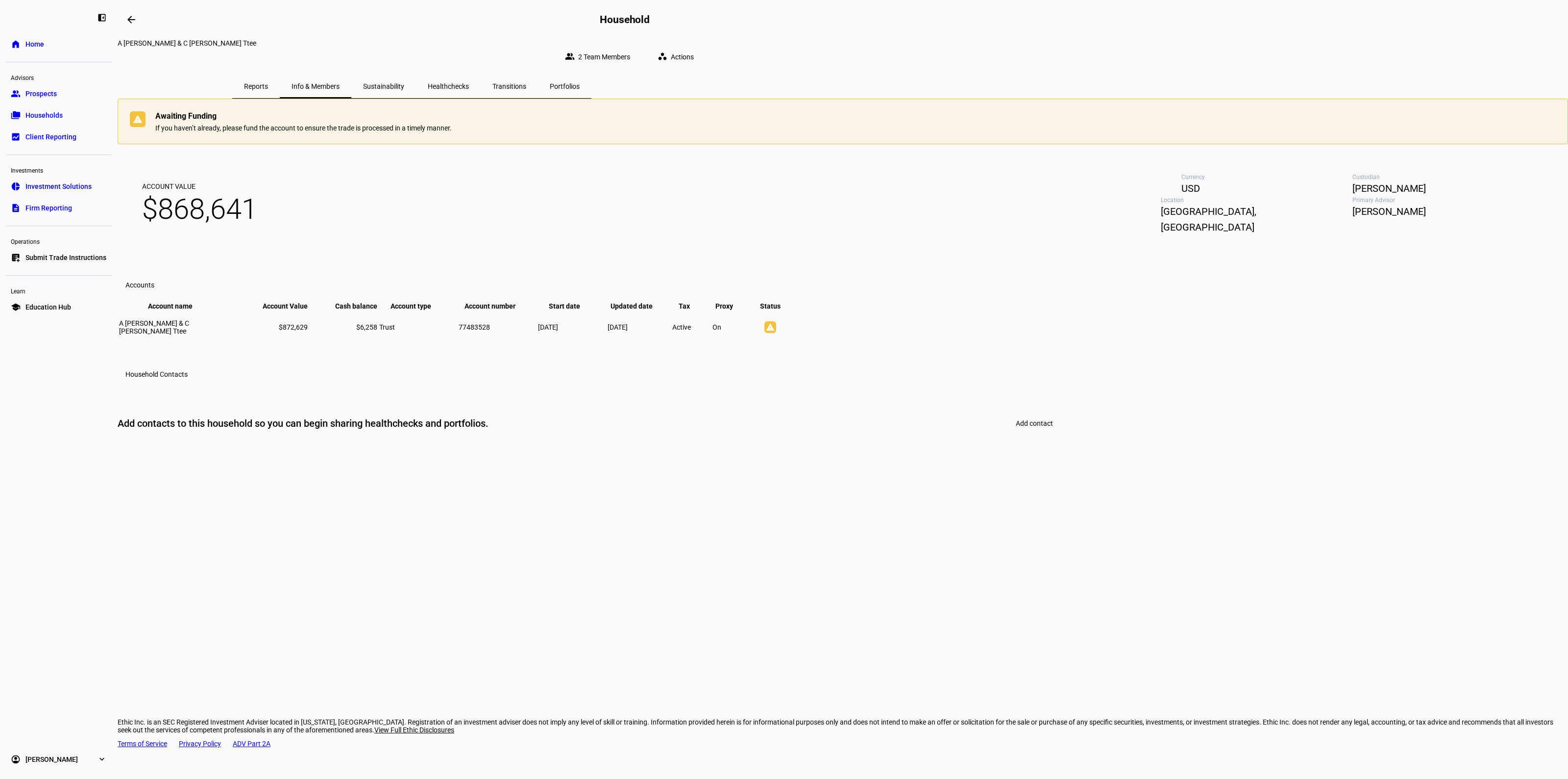
click at [404, 84] on span "Sustainability" at bounding box center [383, 86] width 41 height 24
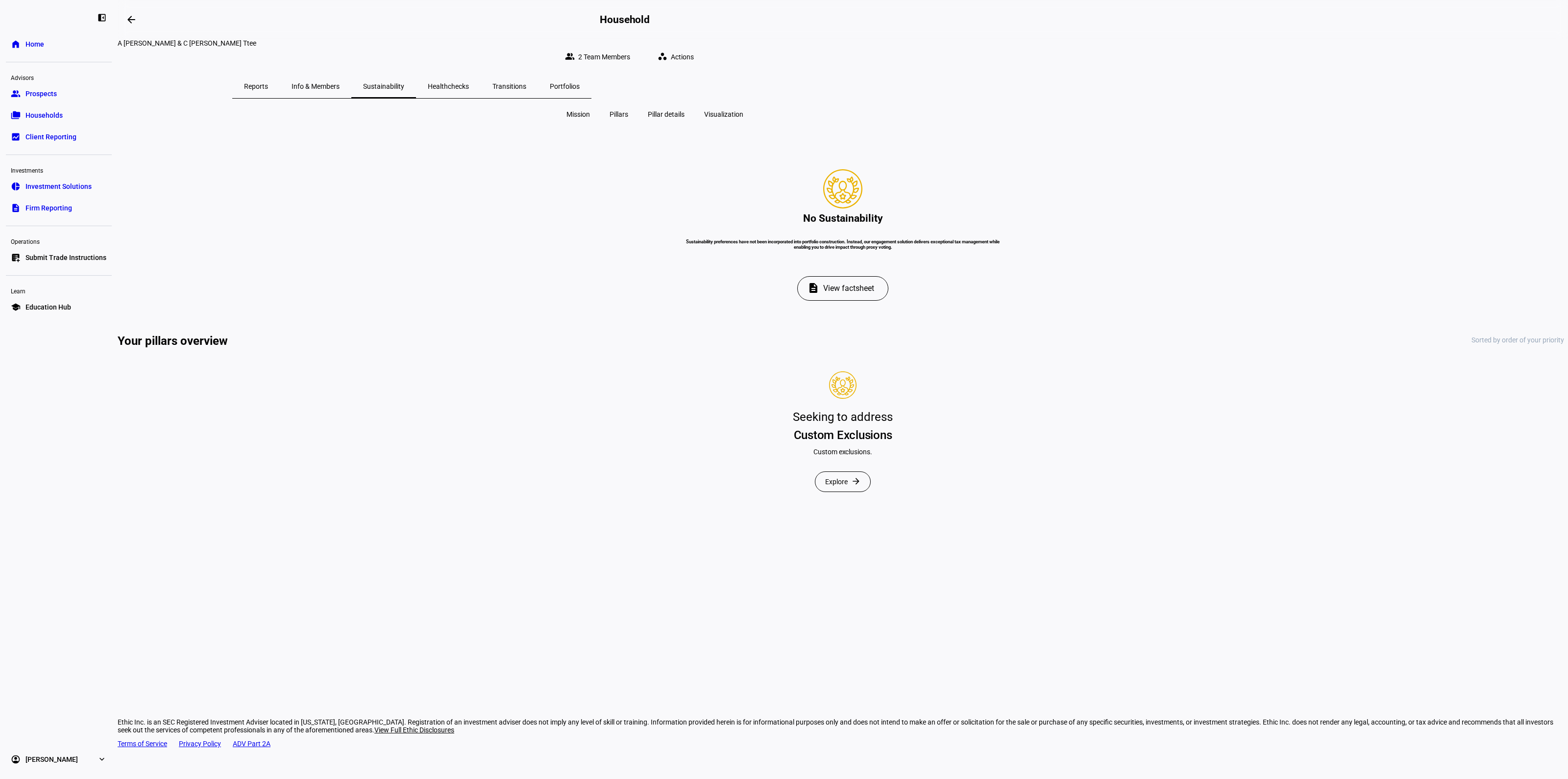
click at [340, 83] on span "Info & Members" at bounding box center [315, 86] width 48 height 24
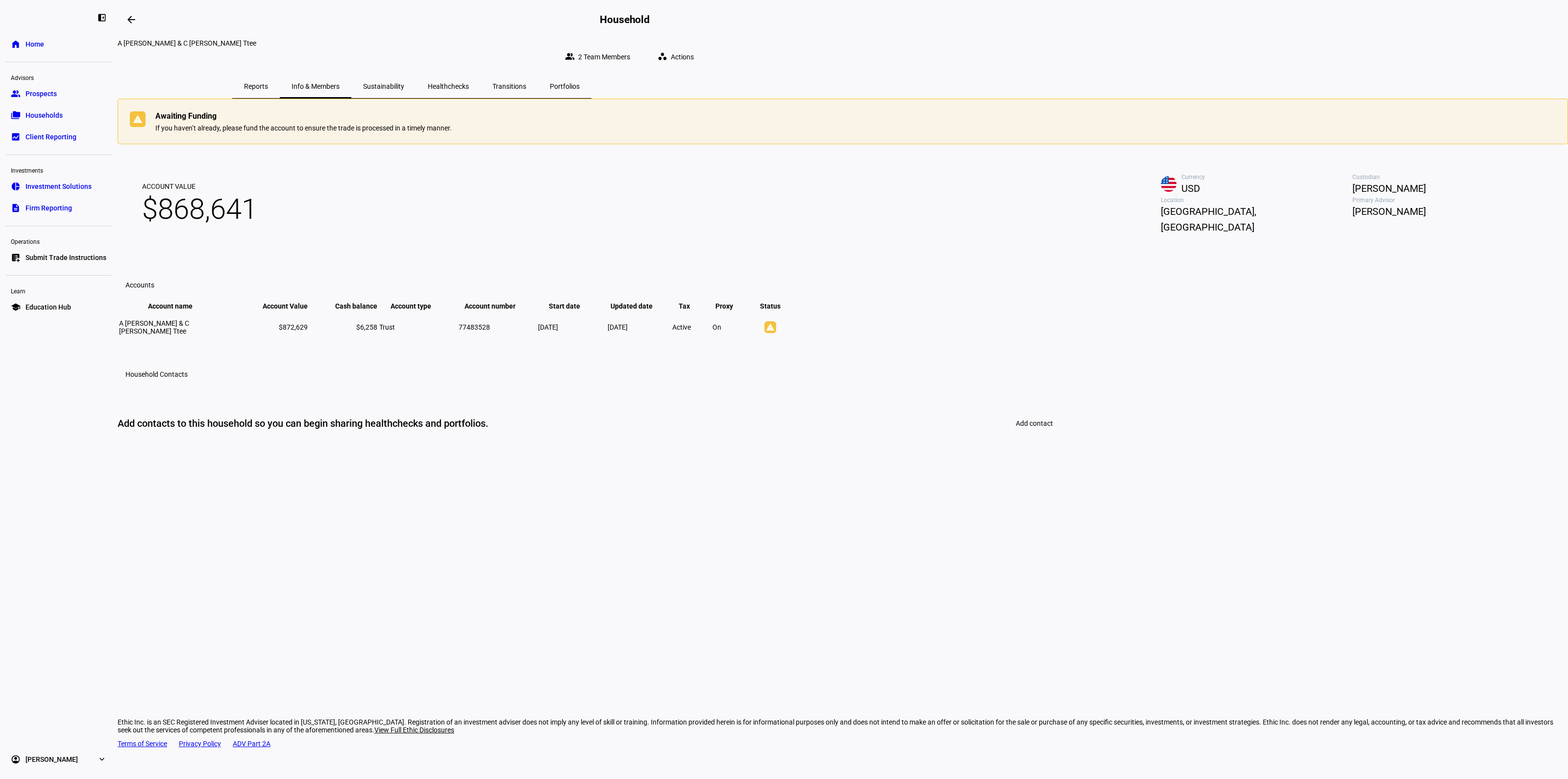
click at [526, 83] on span "Transitions" at bounding box center [509, 86] width 34 height 7
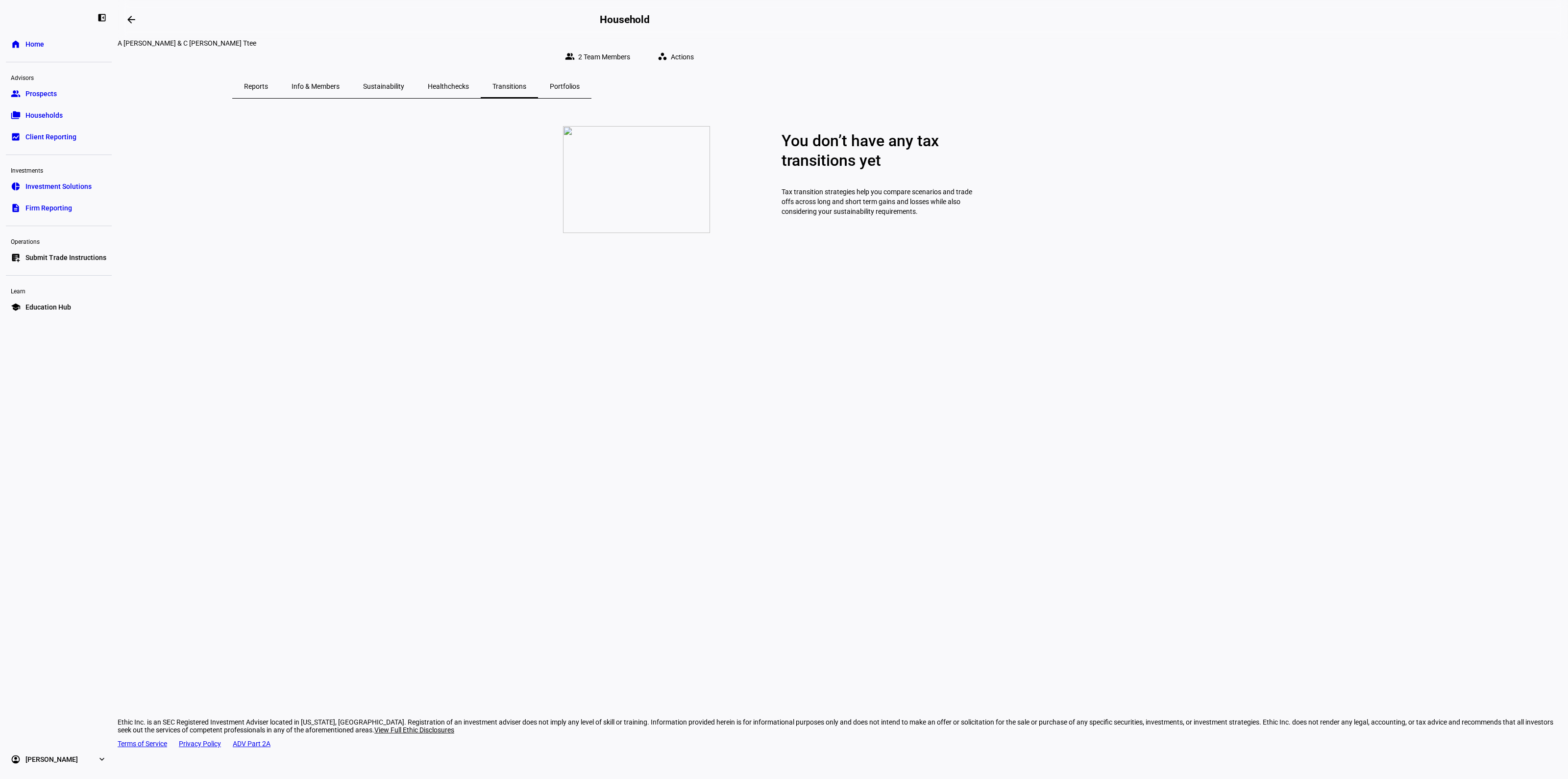
click at [580, 83] on span "Portfolios" at bounding box center [565, 86] width 30 height 7
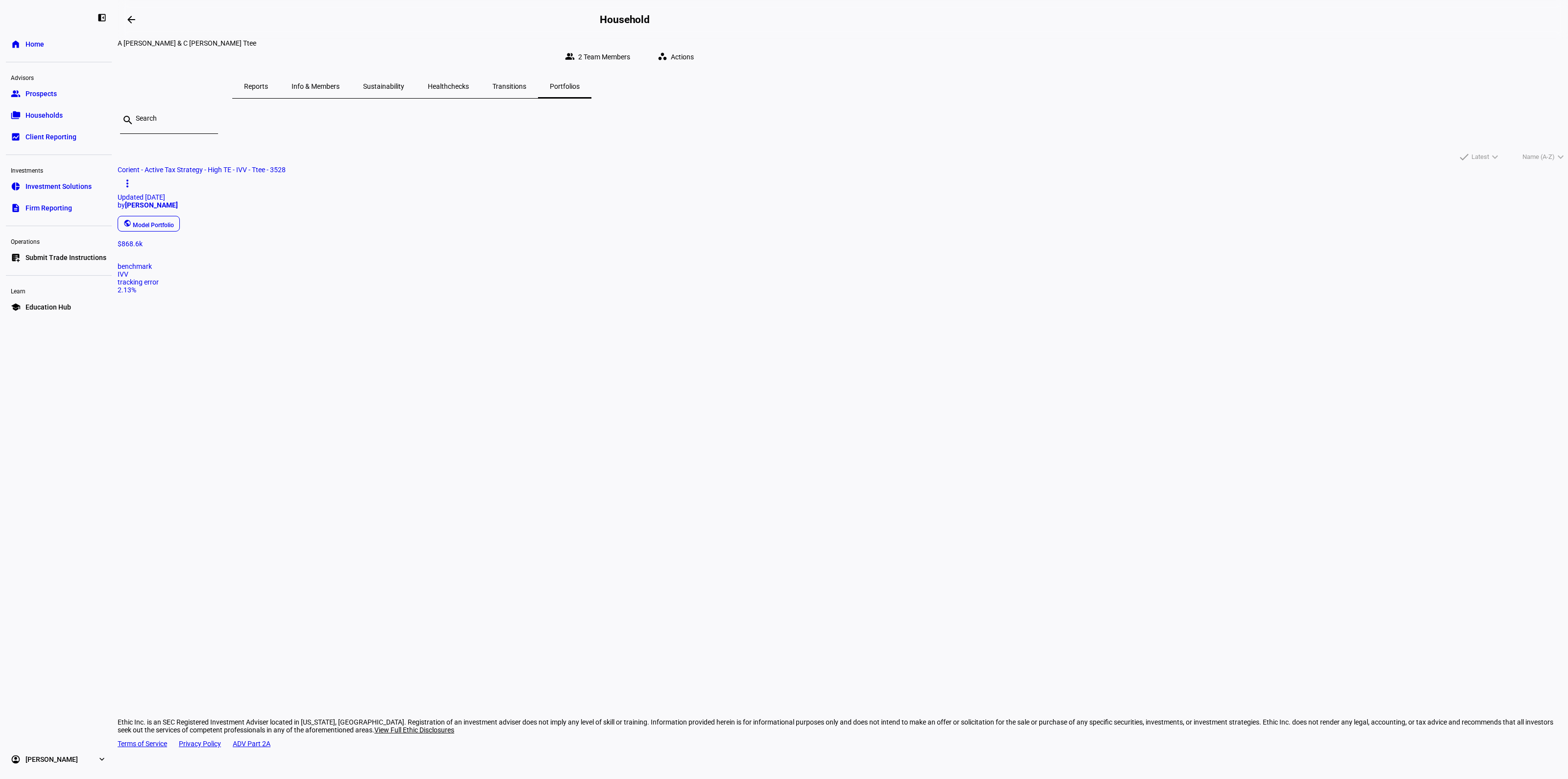
click at [695, 248] on mat-card "Corient - Active Tax Strategy - High TE - IVV - Ttee - 3528 more_vert Updated […" at bounding box center [842, 229] width 1451 height 128
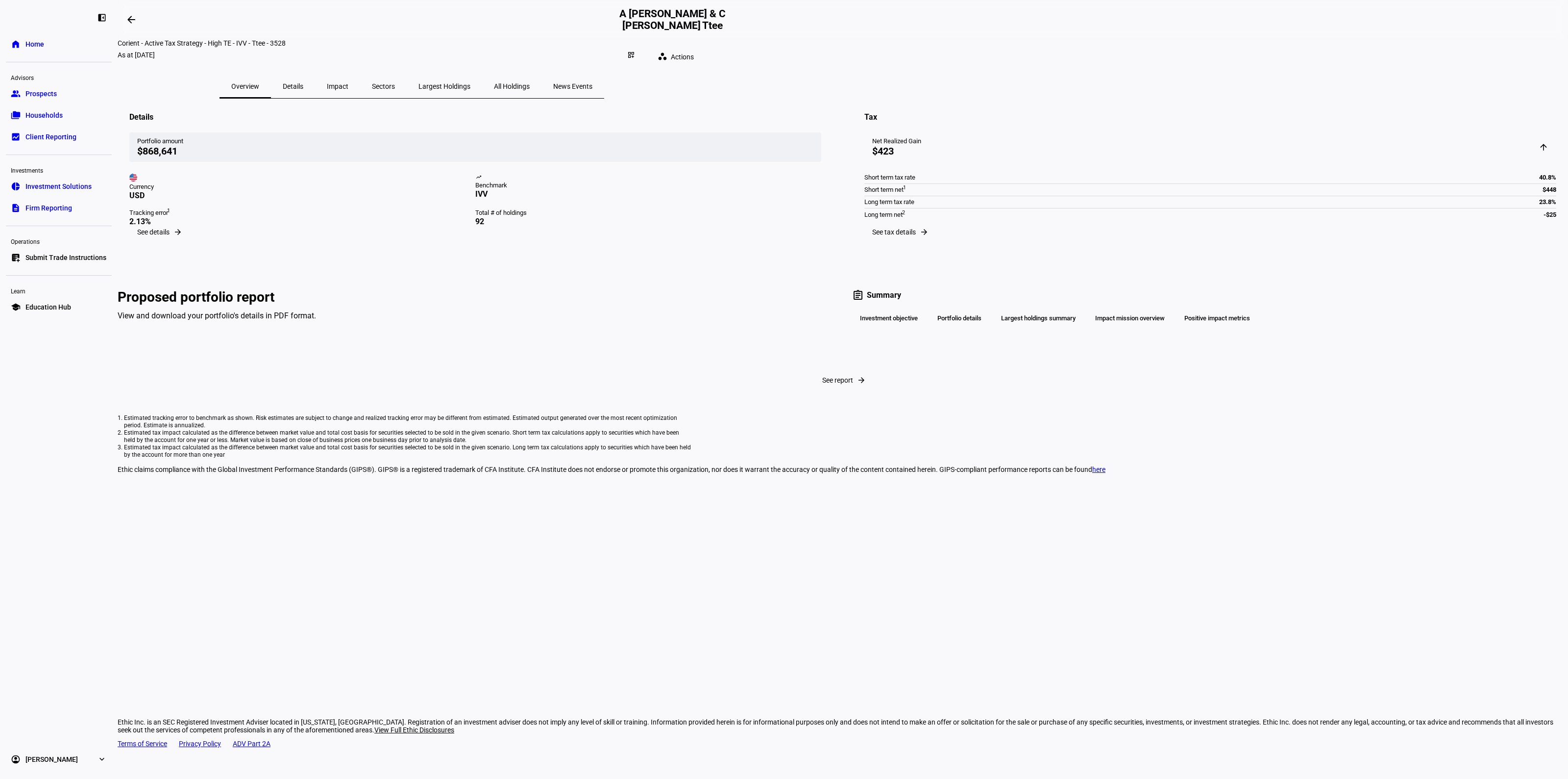
click at [259, 83] on span "Overview" at bounding box center [245, 86] width 28 height 7
click at [675, 187] on div "Currency USD trending_up Benchmark IVV Tracking error 1 2.13% Total # of holdin…" at bounding box center [475, 194] width 692 height 65
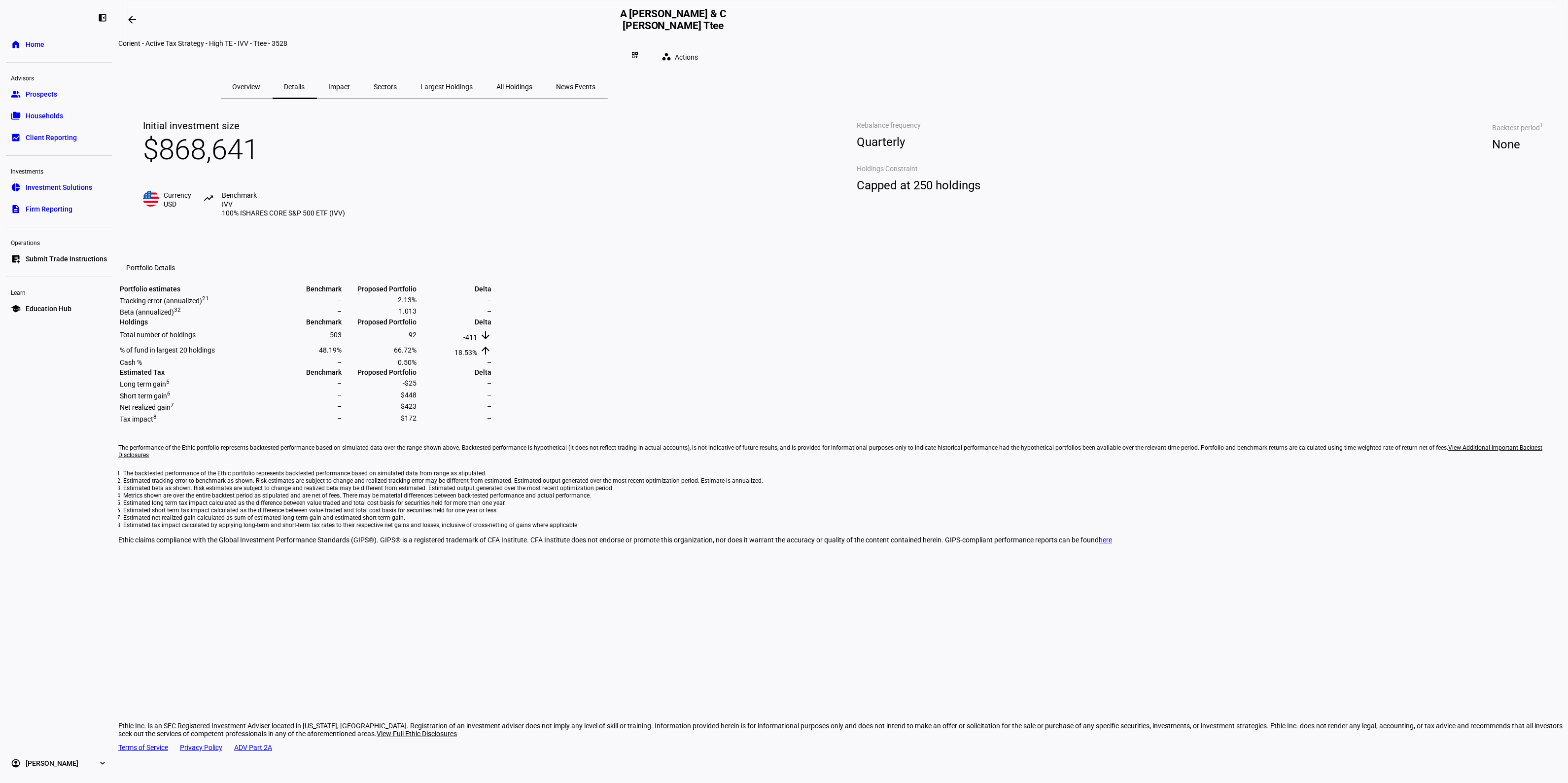
click at [261, 84] on span "Overview" at bounding box center [246, 87] width 28 height 7
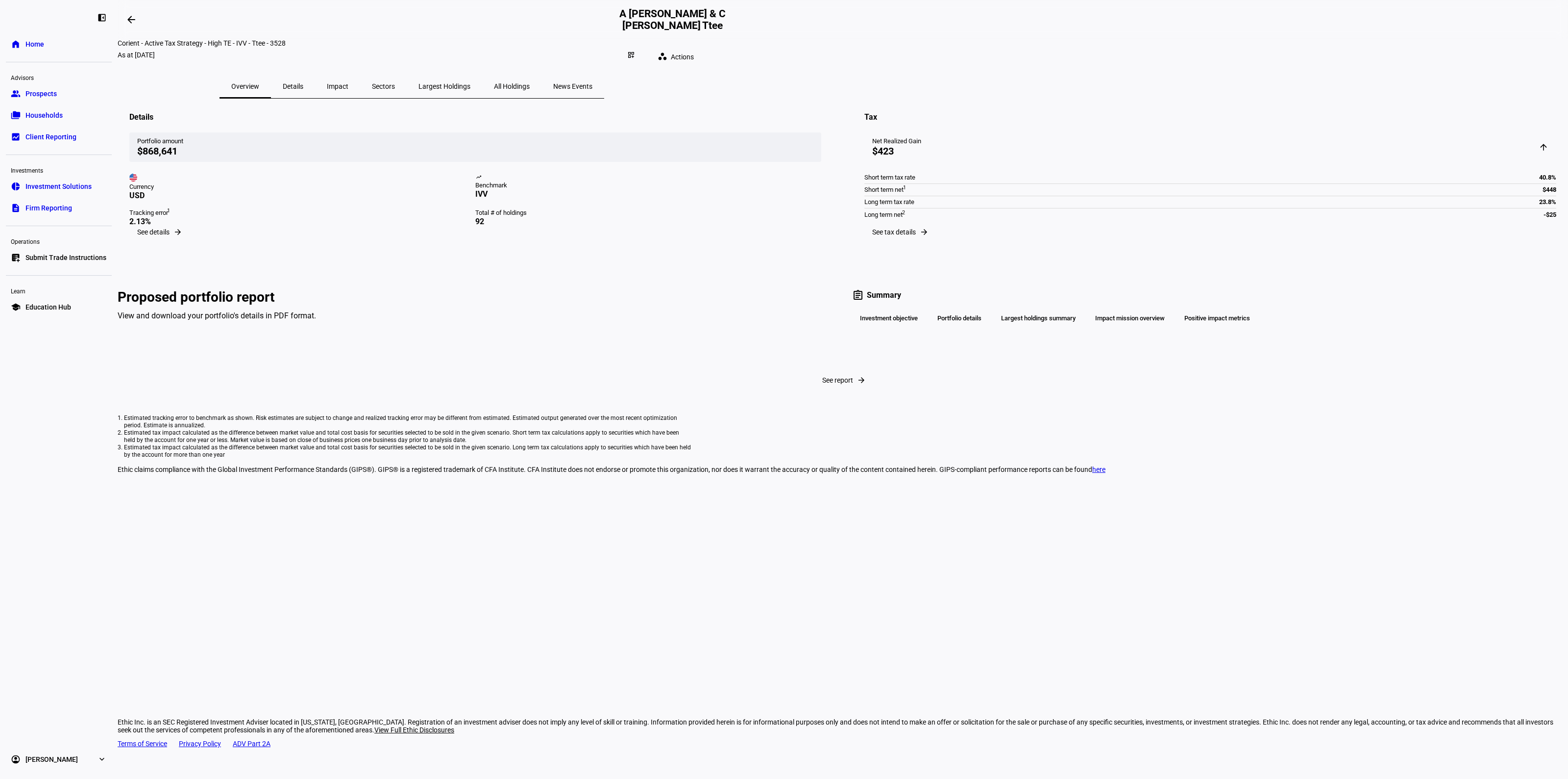
click at [259, 83] on span "Overview" at bounding box center [245, 86] width 28 height 7
click at [34, 117] on span "Households" at bounding box center [44, 115] width 37 height 10
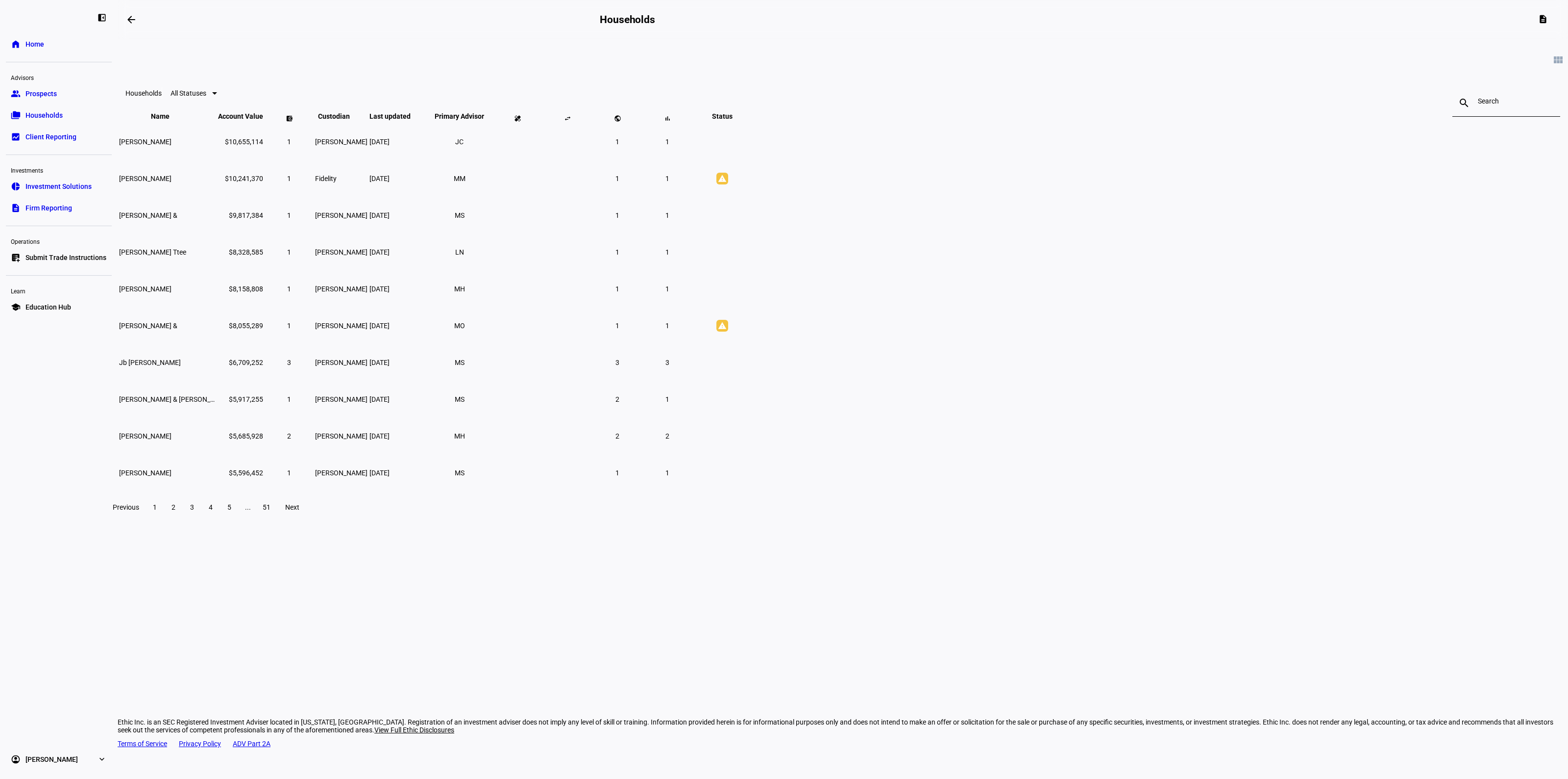
click at [1222, 228] on eth-card-list "view_module Households All Statuses search close Name keyboard_arrow_down keybo…" at bounding box center [842, 281] width 1451 height 484
click at [394, 284] on eth-card-list "view_module Households All Statuses search close Name keyboard_arrow_down keybo…" at bounding box center [842, 281] width 1451 height 484
click at [66, 43] on link "home Home" at bounding box center [59, 44] width 106 height 19
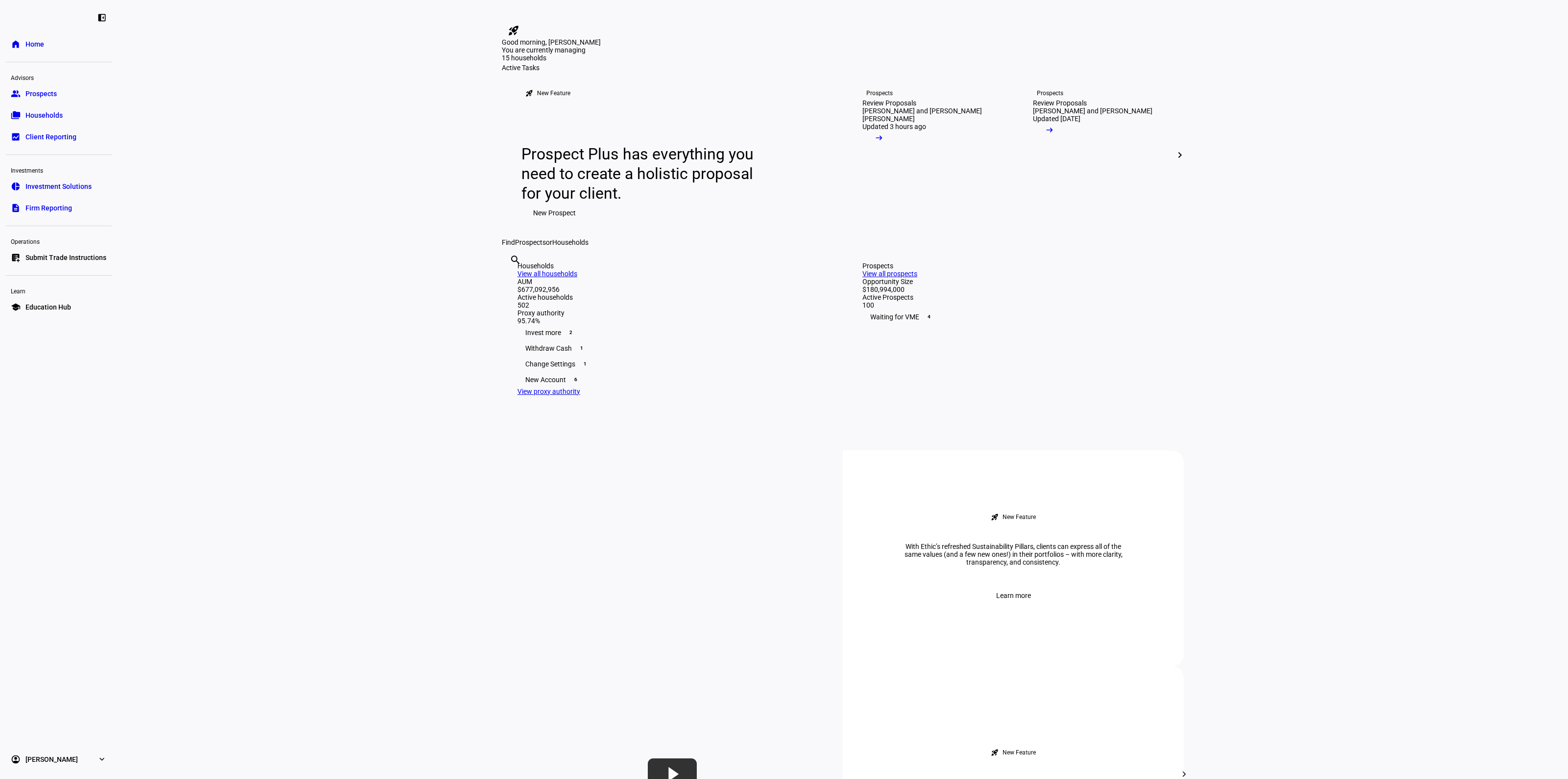
click at [512, 279] on input "text" at bounding box center [511, 273] width 2 height 12
type input "[PERSON_NAME]"
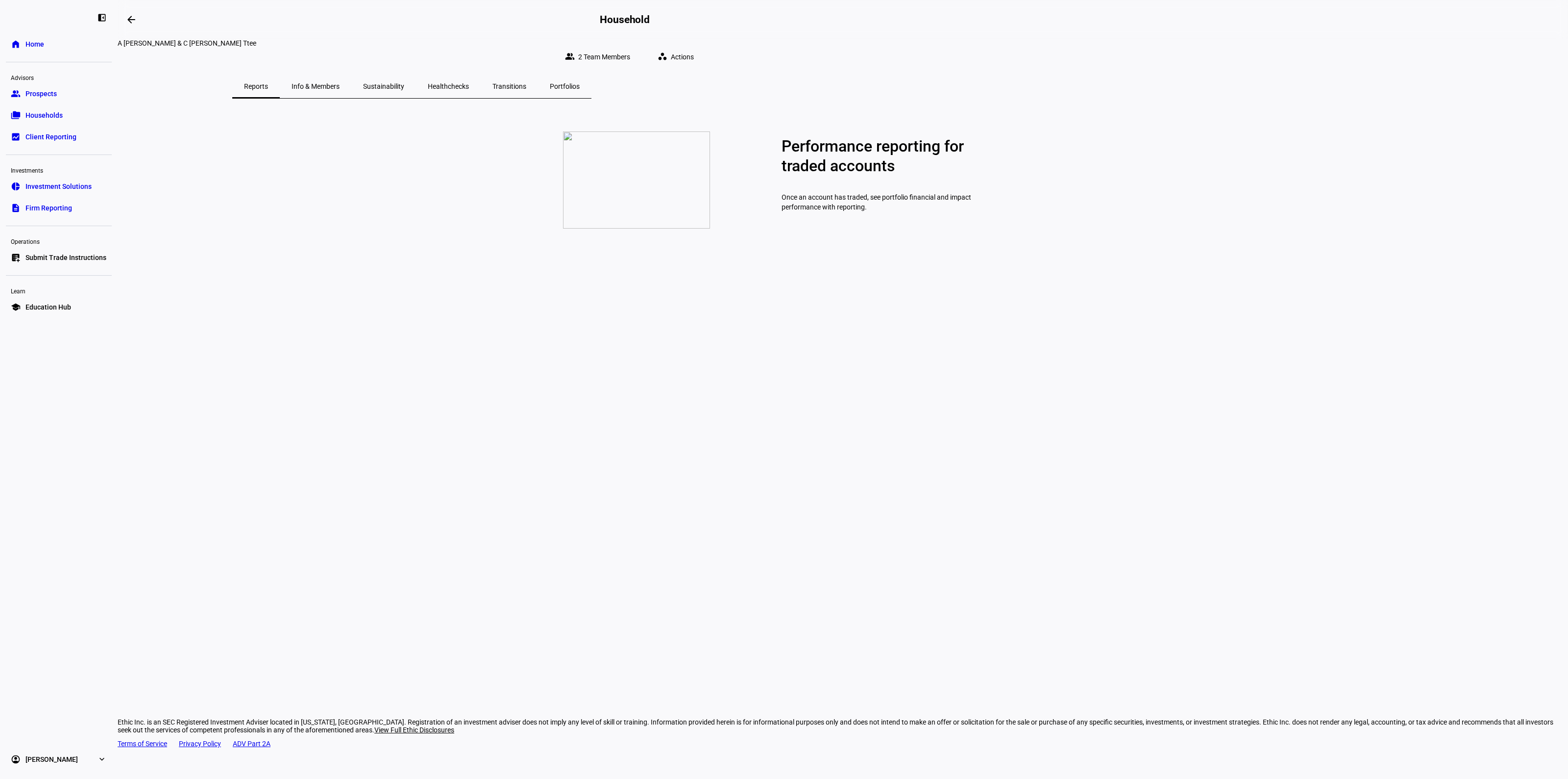
click at [340, 83] on span "Info & Members" at bounding box center [315, 86] width 48 height 7
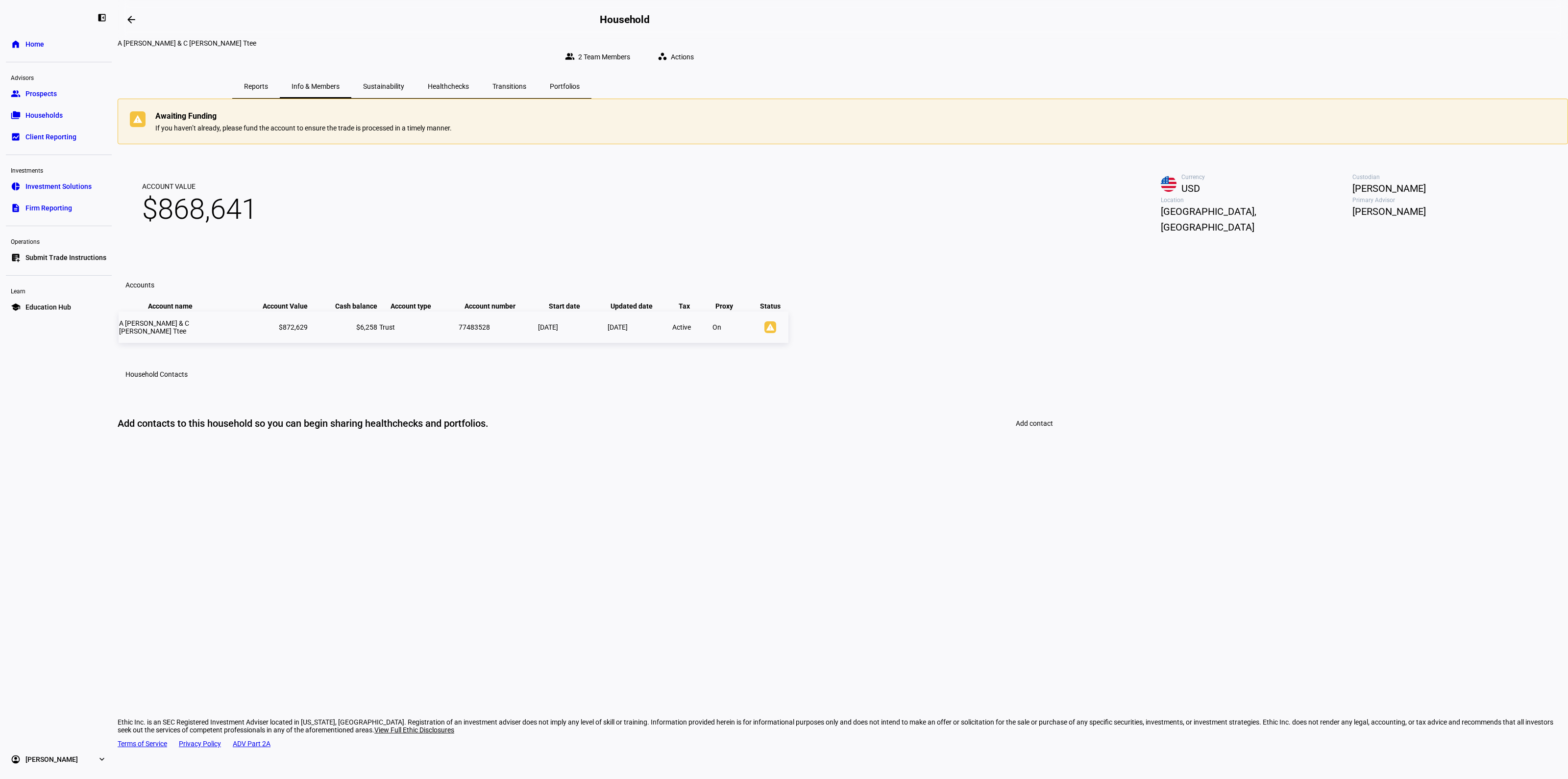
click at [607, 342] on td "[DATE]" at bounding box center [572, 327] width 69 height 31
click at [189, 335] on span "A [PERSON_NAME] & C [PERSON_NAME] Ttee" at bounding box center [154, 327] width 70 height 16
click at [404, 83] on span "Sustainability" at bounding box center [383, 86] width 41 height 7
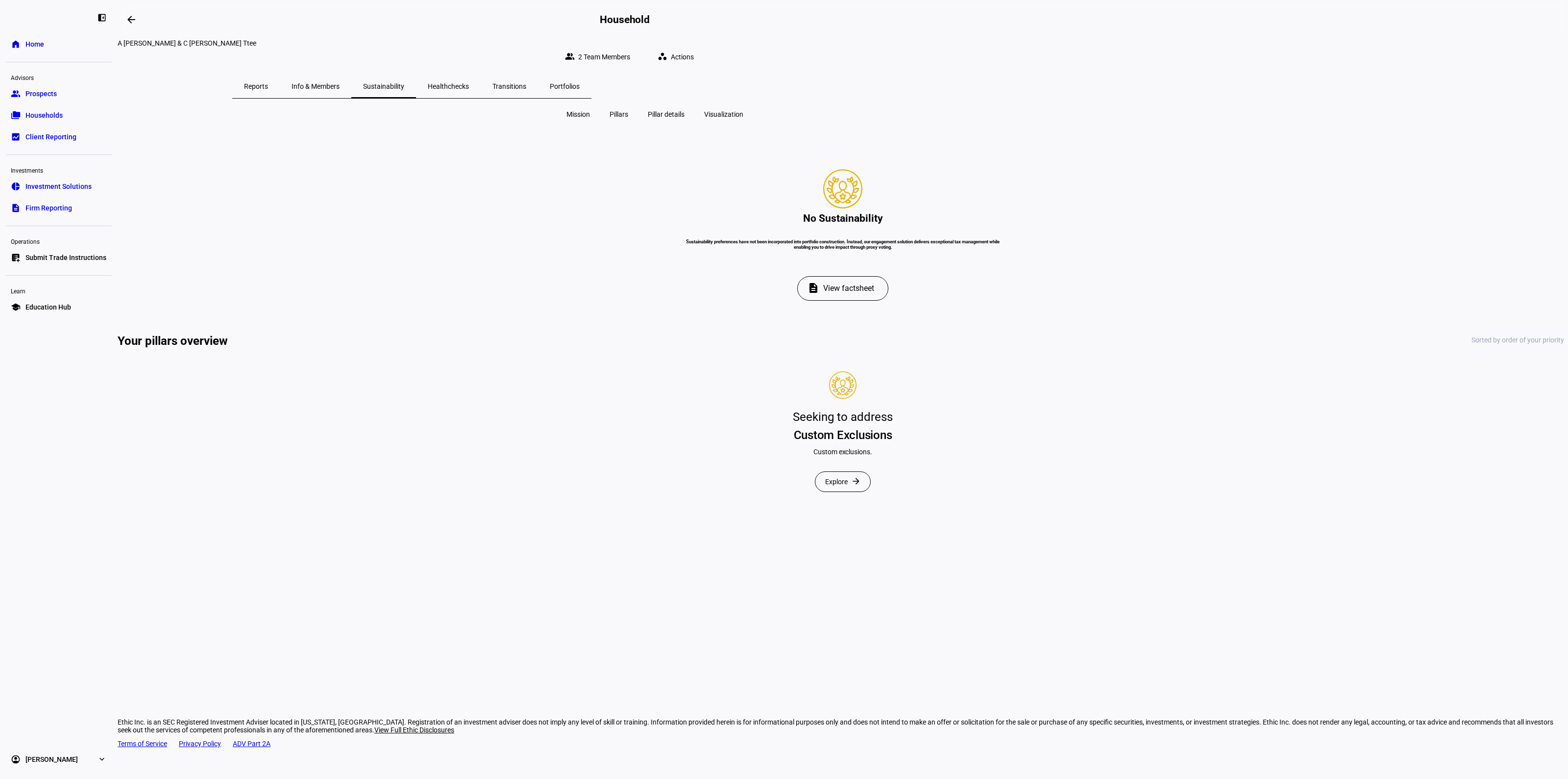
click at [481, 75] on div "Healthchecks" at bounding box center [448, 86] width 65 height 24
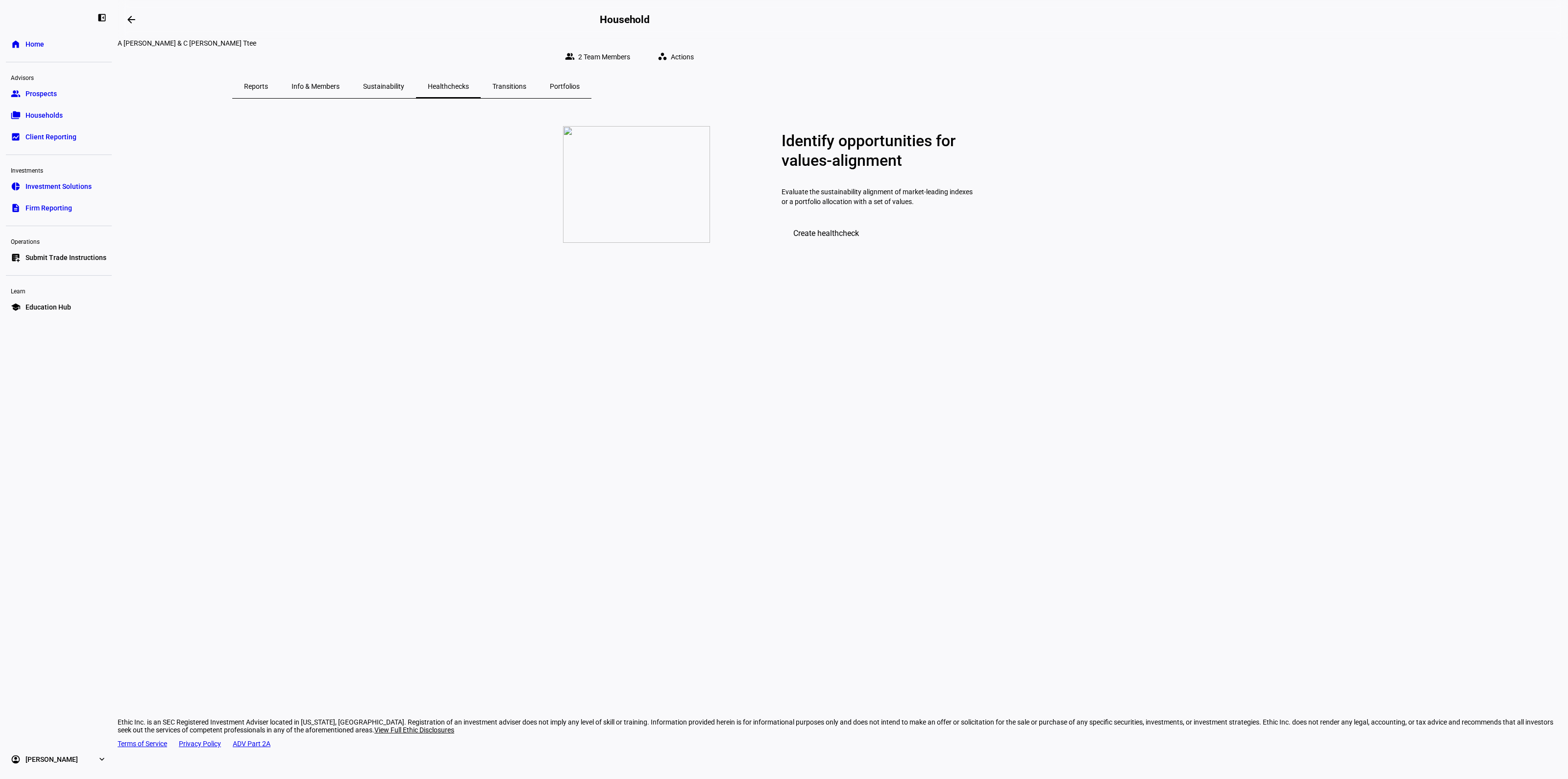
click at [526, 83] on span "Transitions" at bounding box center [509, 86] width 34 height 7
click at [580, 75] on span "Portfolios" at bounding box center [565, 86] width 30 height 24
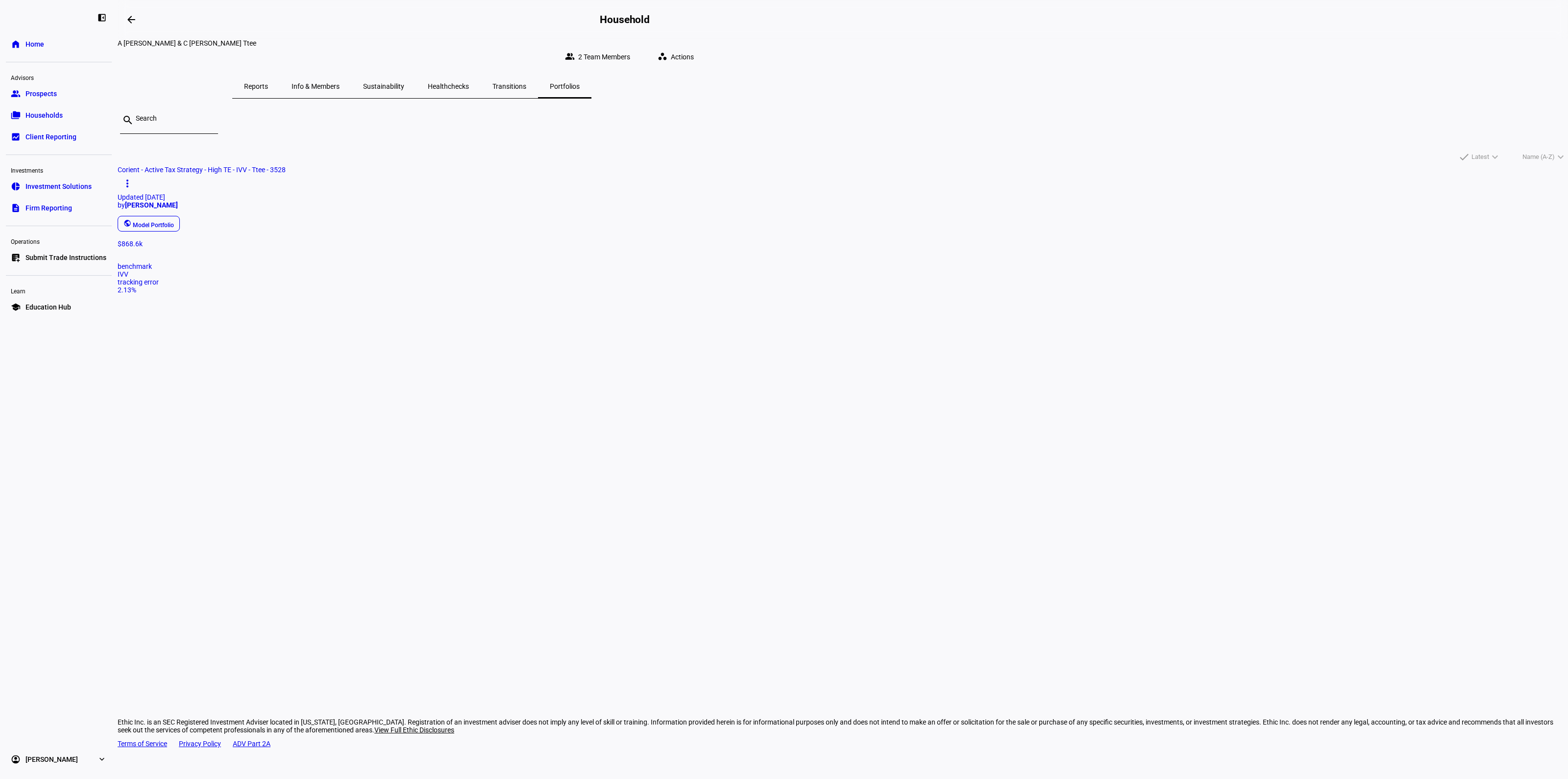
click at [648, 233] on div "public Model Portfolio" at bounding box center [839, 223] width 1451 height 19
click at [530, 496] on div "arrow_backwards Household A [PERSON_NAME] & C [PERSON_NAME] Ttee group 2 Team M…" at bounding box center [842, 390] width 1451 height 779
click at [657, 290] on mat-card "Corient - Active Tax Strategy - High TE - IVV - Ttee - 3528 more_vert Updated […" at bounding box center [842, 229] width 1451 height 128
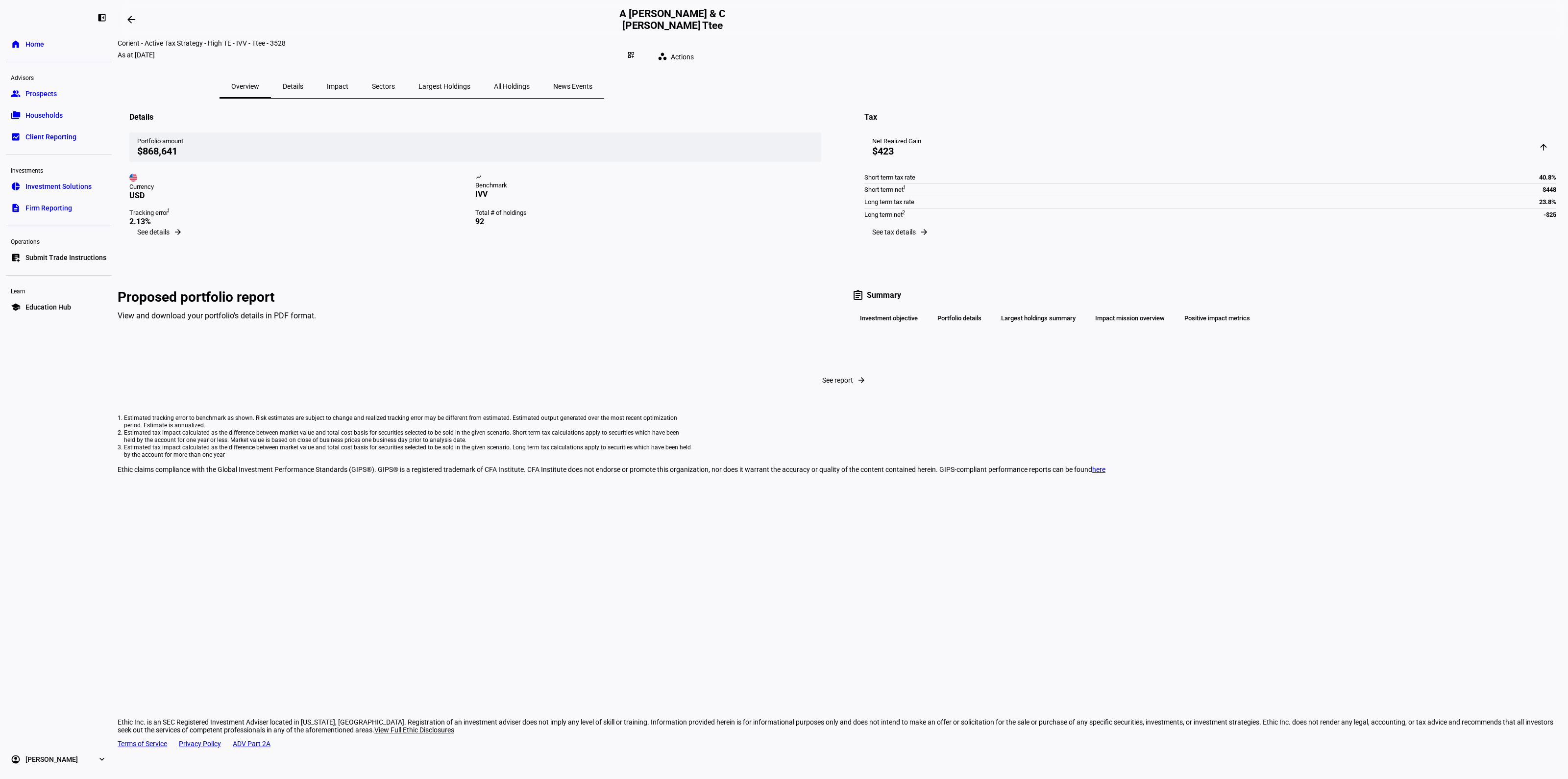
click at [284, 222] on eth-portfolio-overview "As at [DATE] Details Portfolio amount $868,641 Currency USD trending_up Benchma…" at bounding box center [842, 285] width 1451 height 374
click at [86, 39] on link "home Home" at bounding box center [59, 44] width 106 height 19
